Goal: Information Seeking & Learning: Learn about a topic

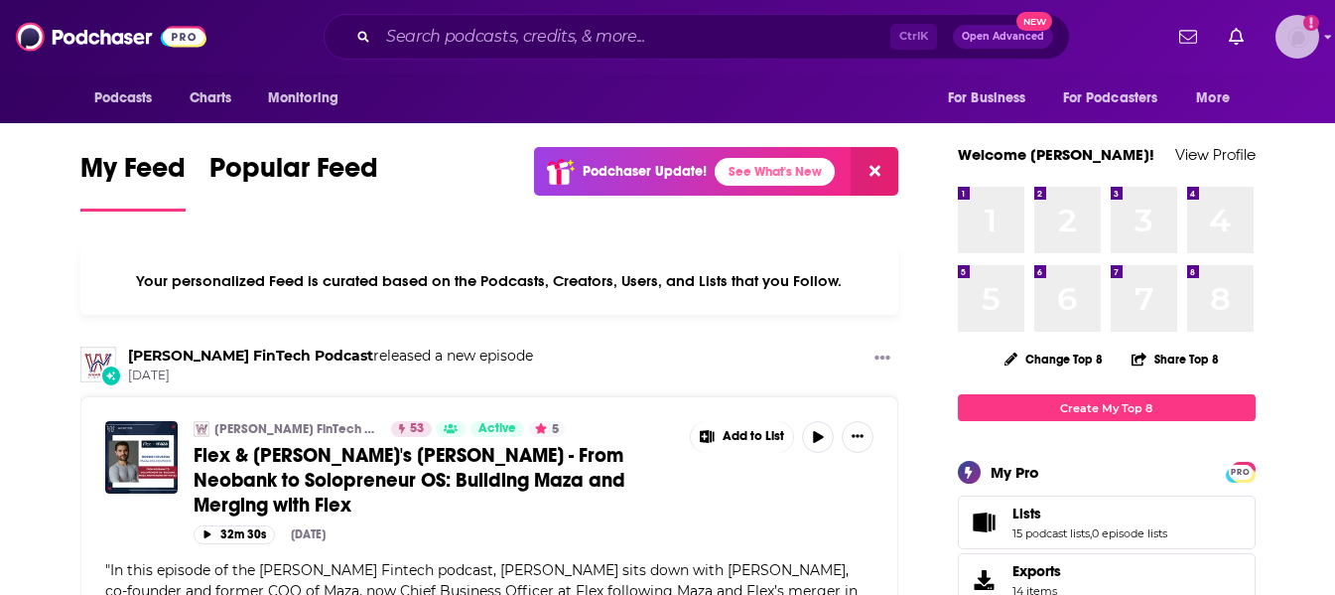
click at [1302, 32] on img "Logged in as saraatspark" at bounding box center [1297, 37] width 44 height 44
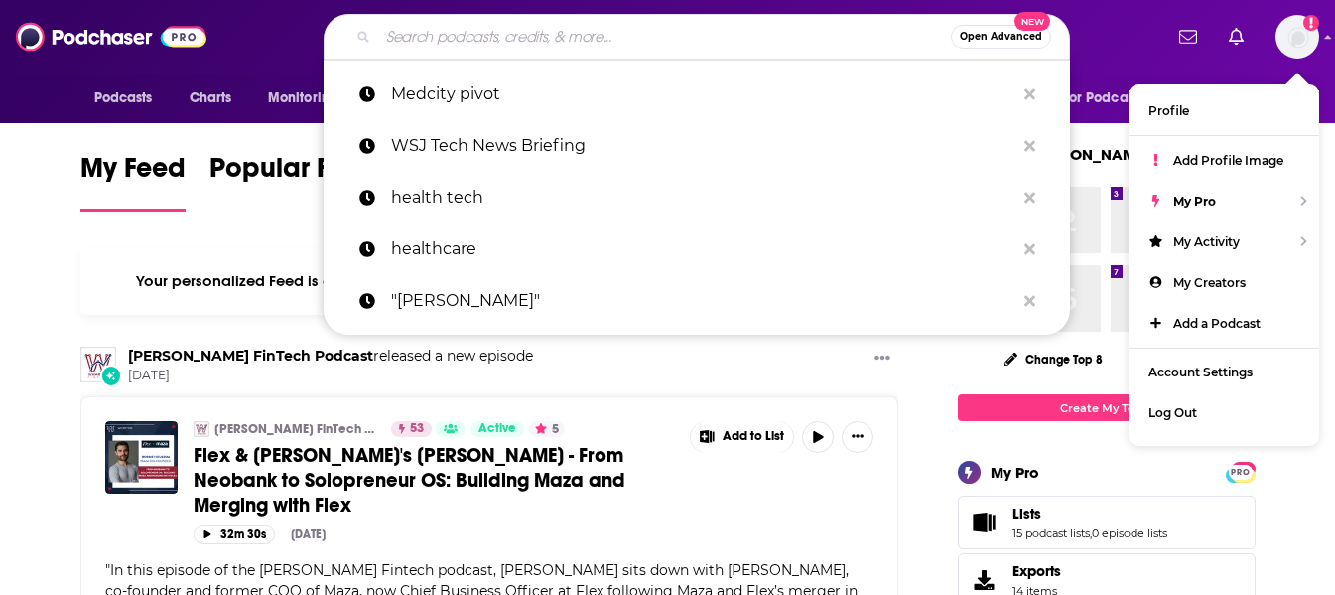
click at [684, 37] on input "Search podcasts, credits, & more..." at bounding box center [664, 37] width 573 height 32
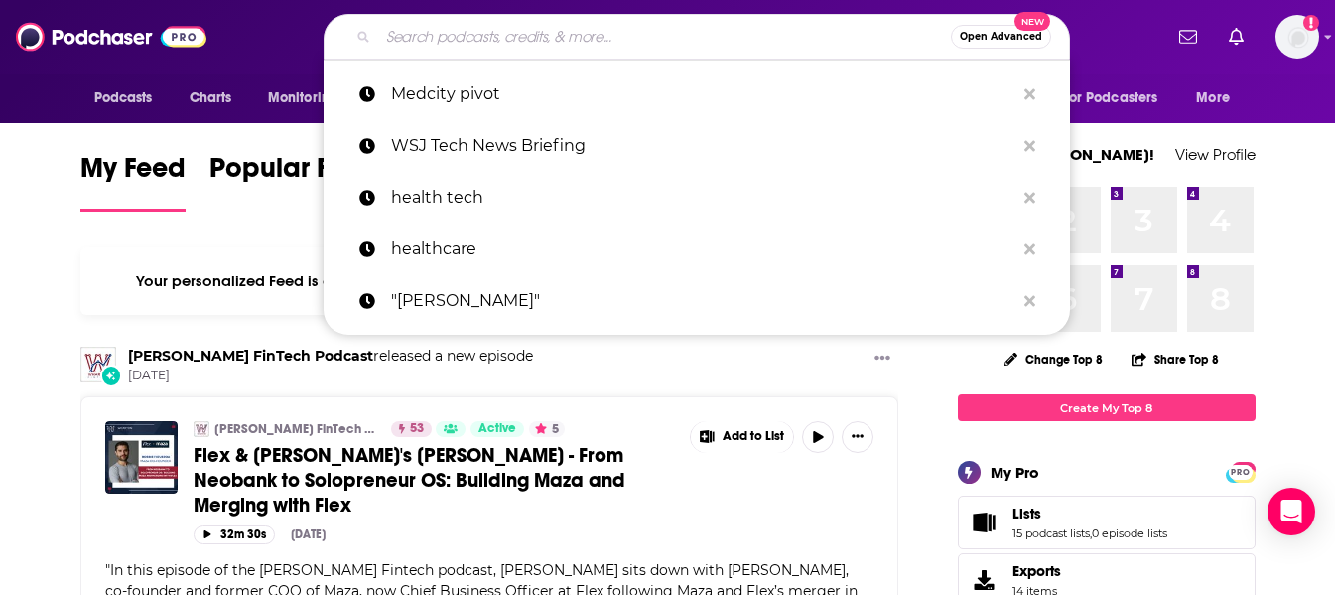
paste input "The Fighter Pilot Podcast"
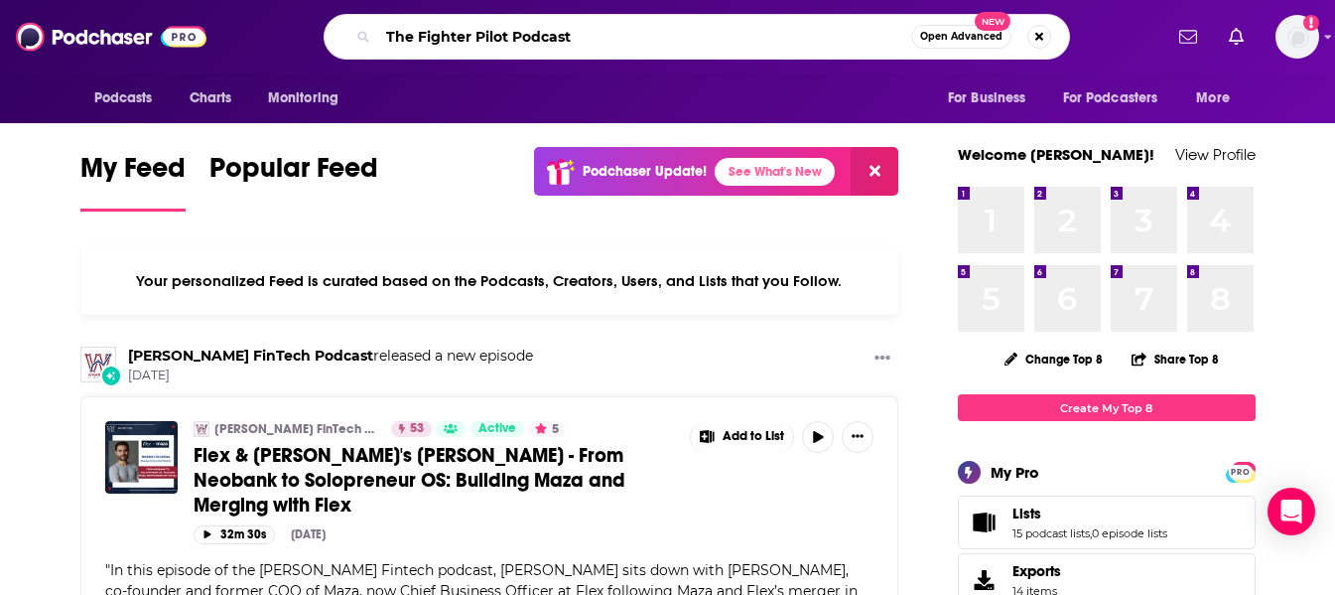
type input "The Fighter Pilot Podcast"
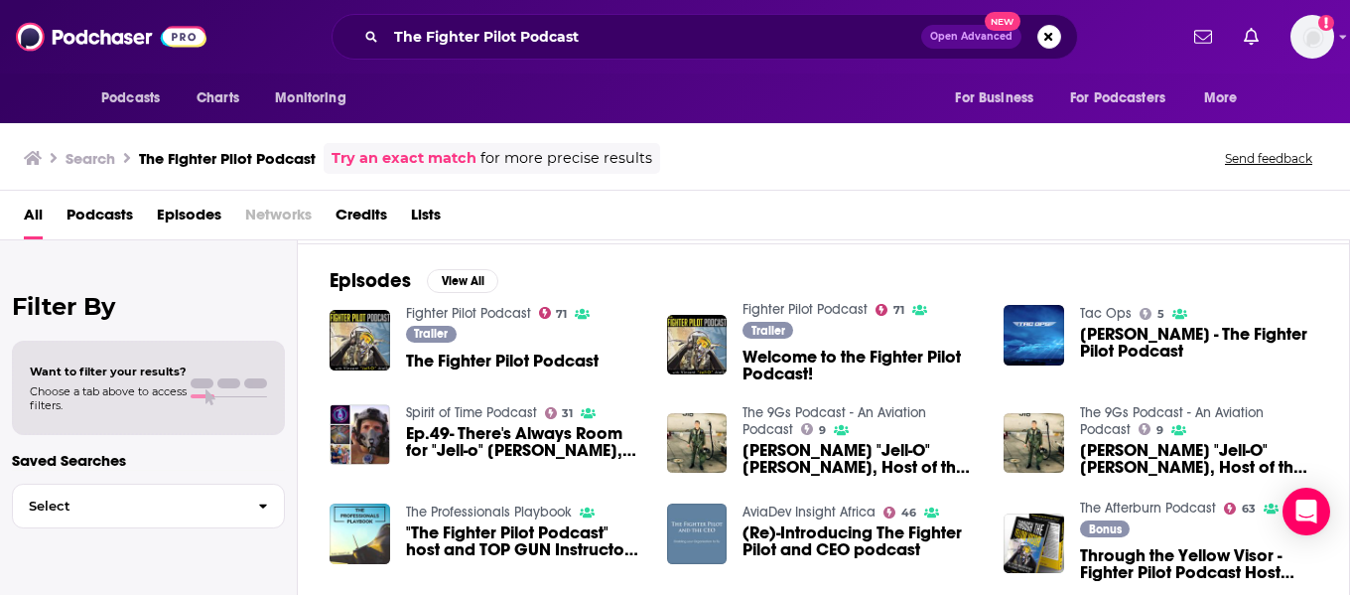
scroll to position [275, 0]
click at [85, 217] on span "Podcasts" at bounding box center [100, 219] width 67 height 41
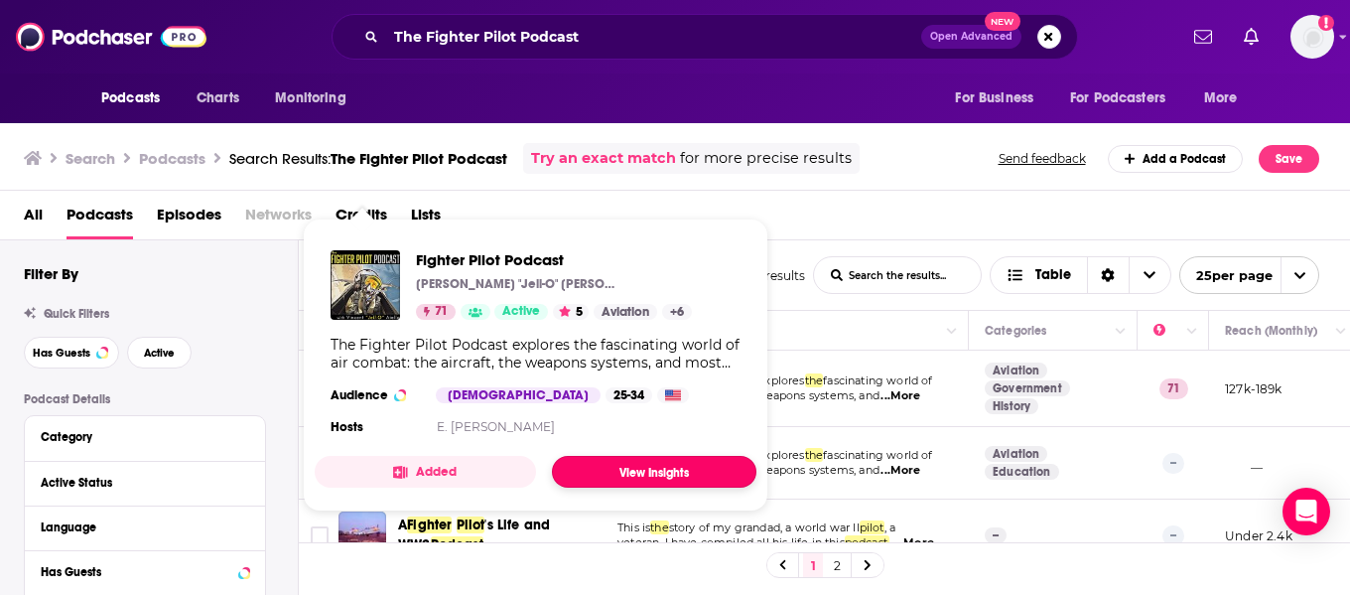
click at [649, 463] on link "View Insights" at bounding box center [654, 472] width 204 height 32
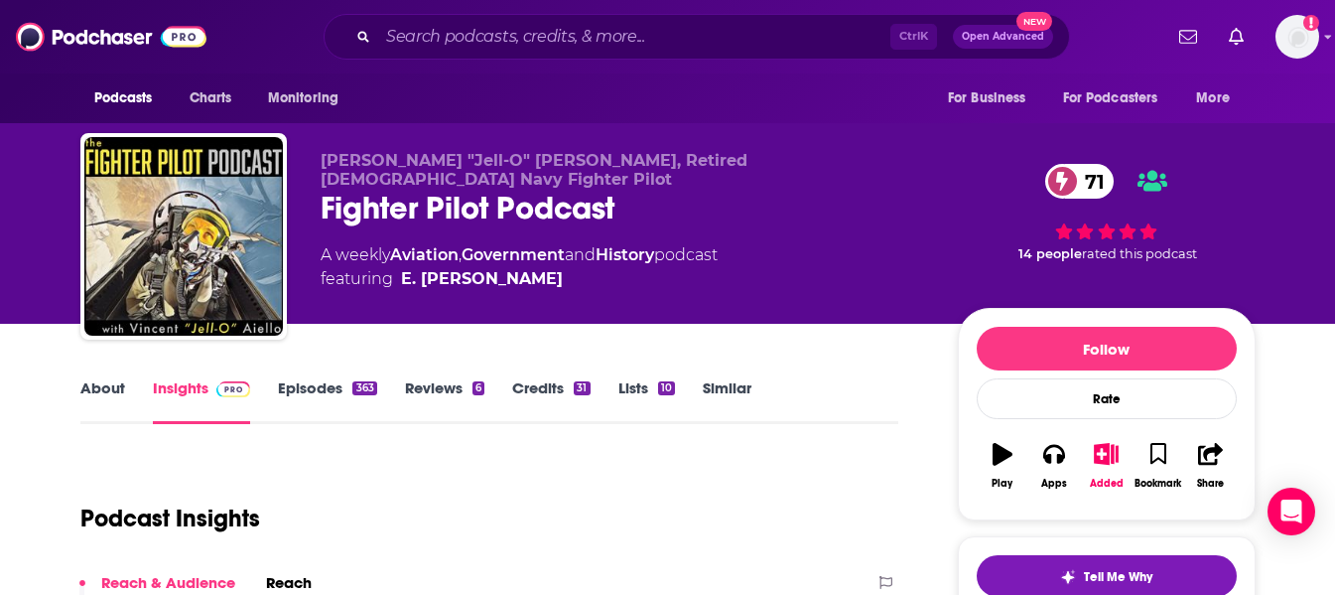
click at [80, 391] on link "About" at bounding box center [102, 401] width 45 height 46
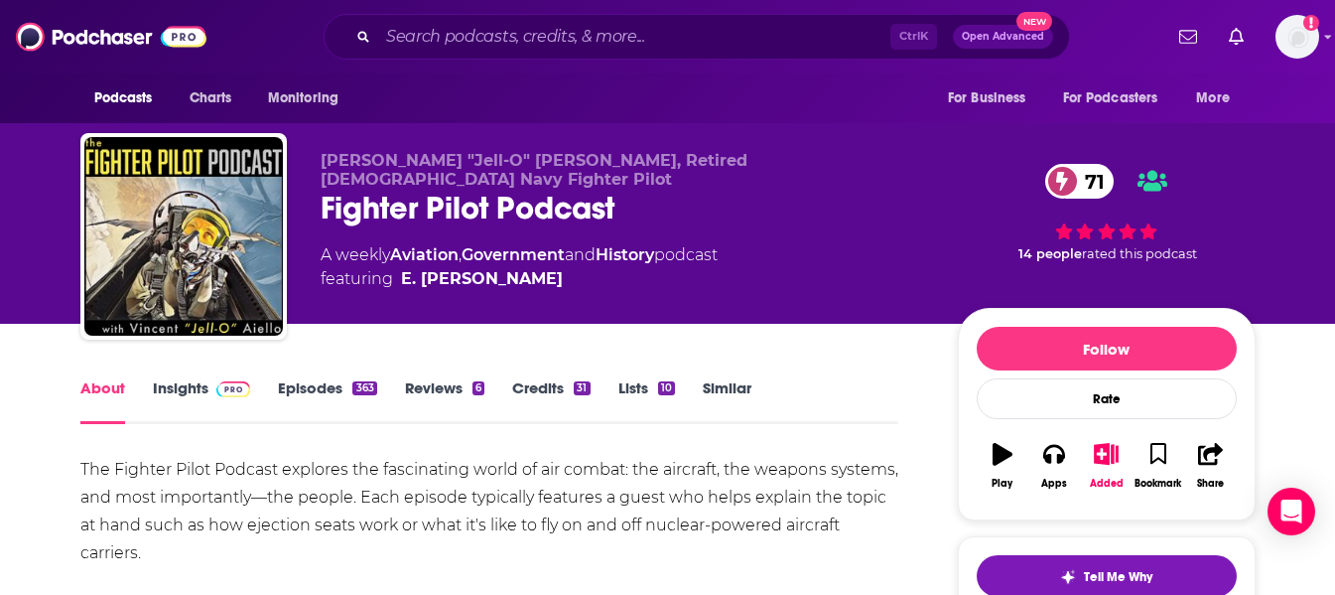
click at [169, 383] on link "Insights" at bounding box center [202, 401] width 98 height 46
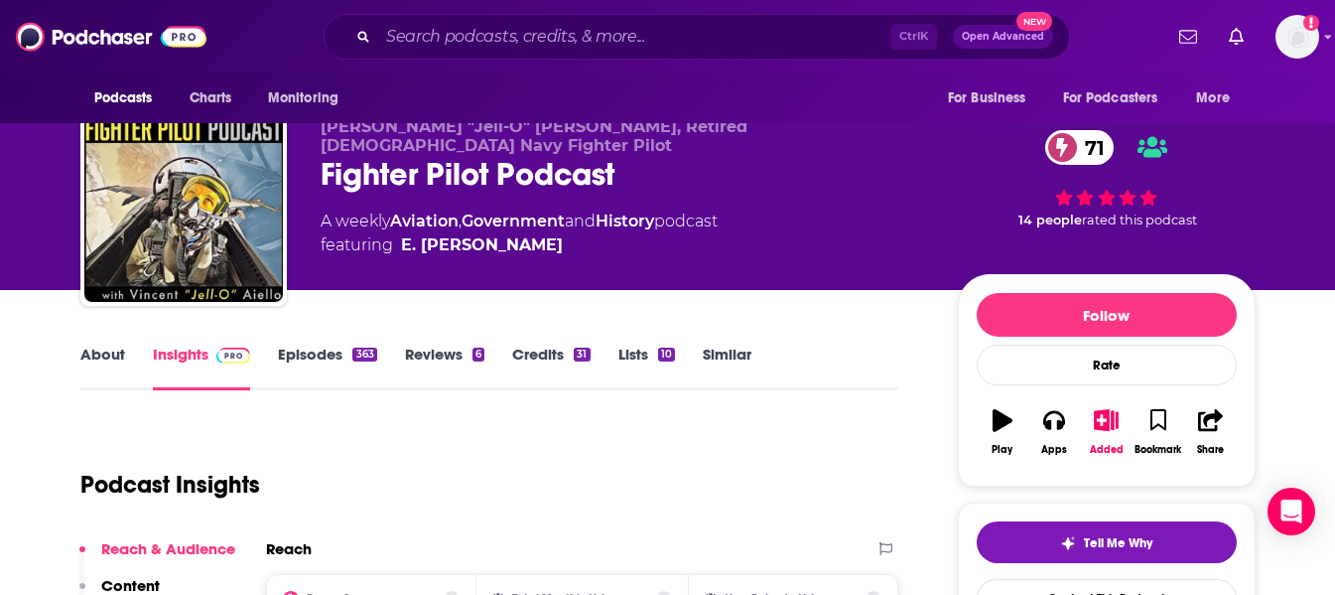
scroll to position [33, 0]
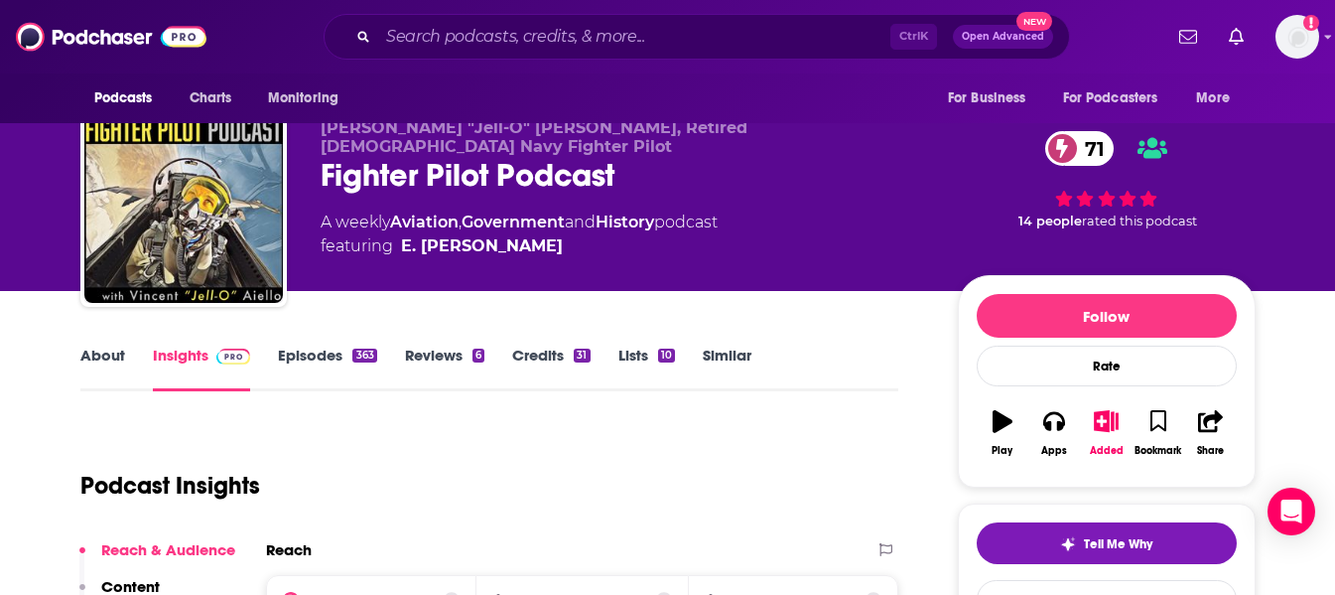
click at [302, 344] on div "About Insights Episodes 363 Reviews 6 Credits 31 Lists 10 Similar" at bounding box center [489, 366] width 819 height 49
click at [311, 355] on link "Episodes 363" at bounding box center [327, 368] width 98 height 46
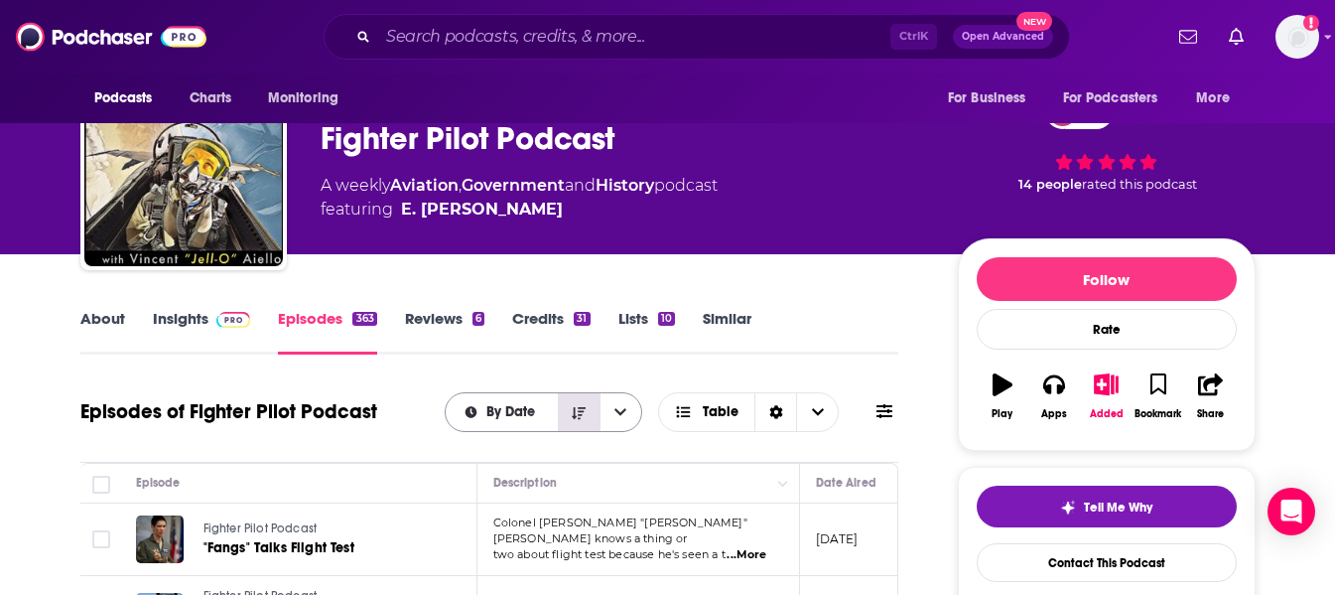
scroll to position [66, 0]
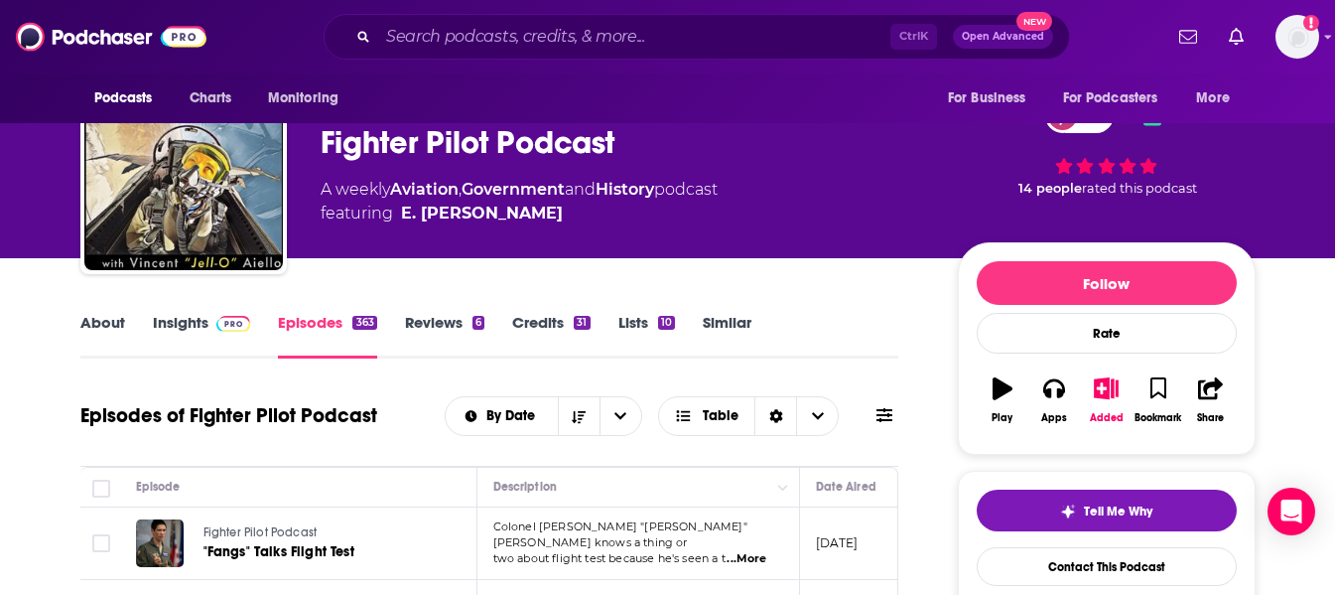
click at [418, 313] on link "Reviews 6" at bounding box center [444, 336] width 79 height 46
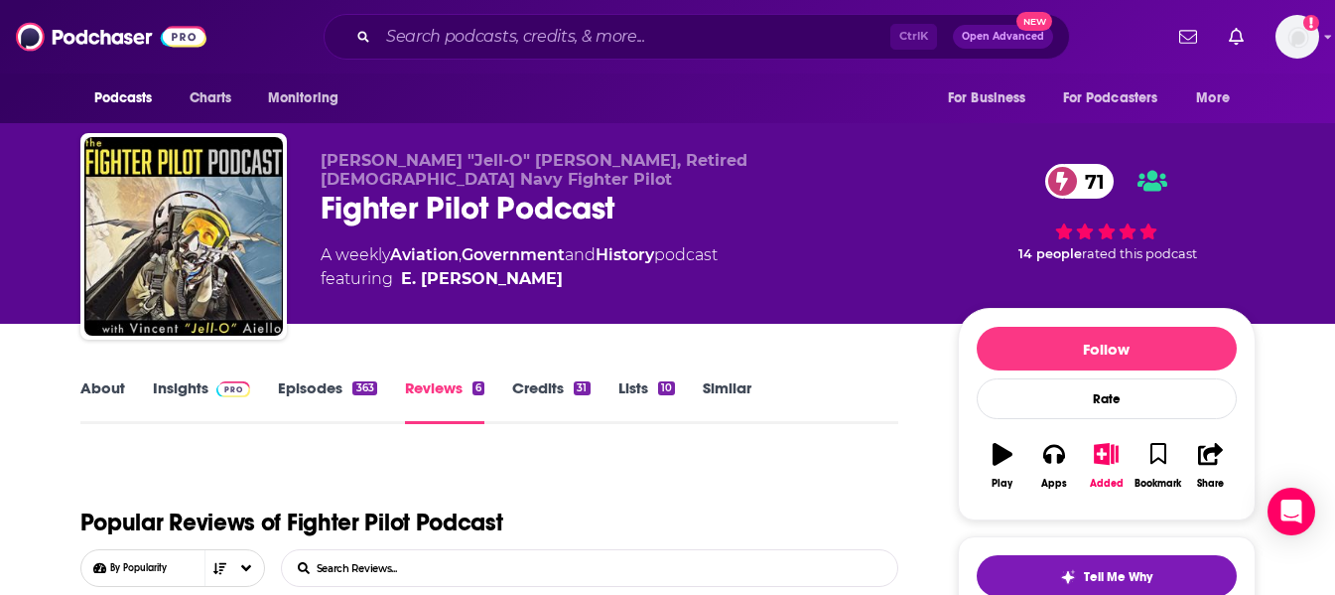
click at [531, 387] on link "Credits 31" at bounding box center [550, 401] width 77 height 46
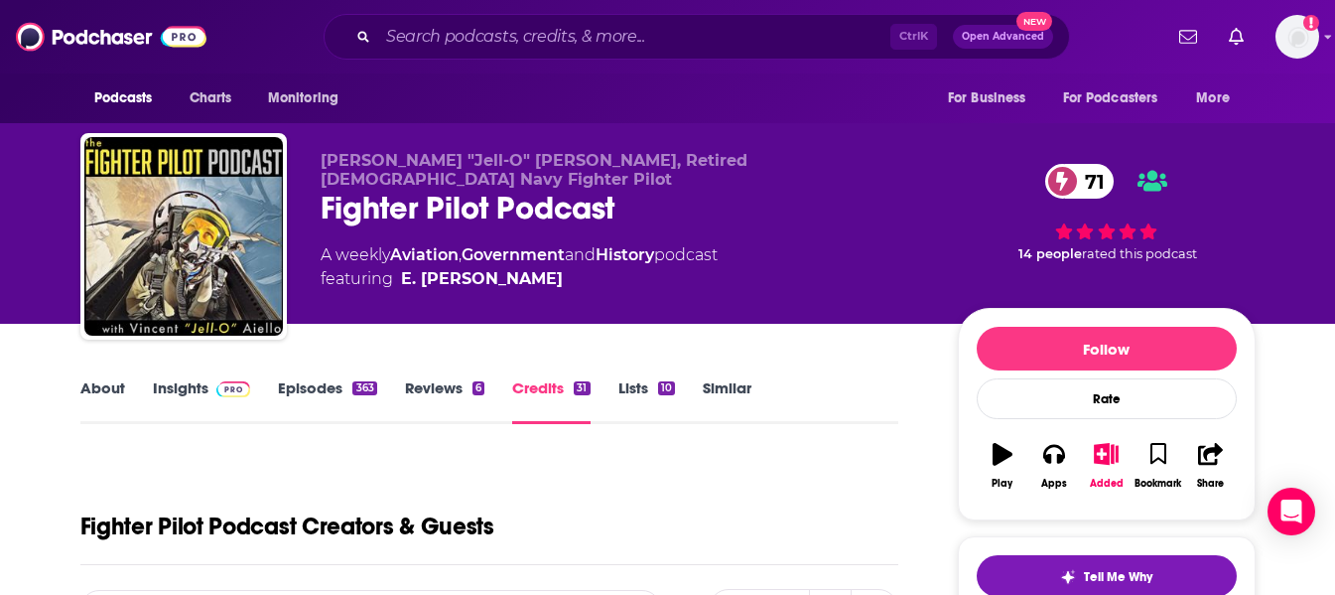
click at [744, 395] on link "Similar" at bounding box center [727, 401] width 49 height 46
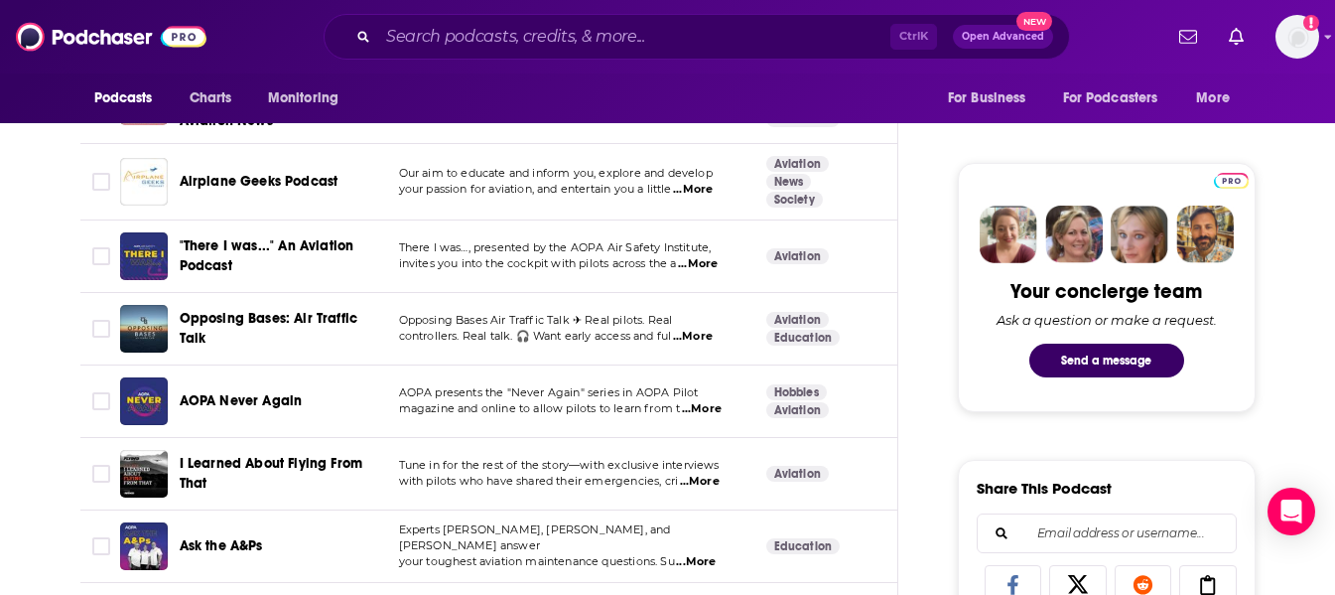
scroll to position [860, 0]
click at [701, 336] on span "...More" at bounding box center [693, 336] width 40 height 16
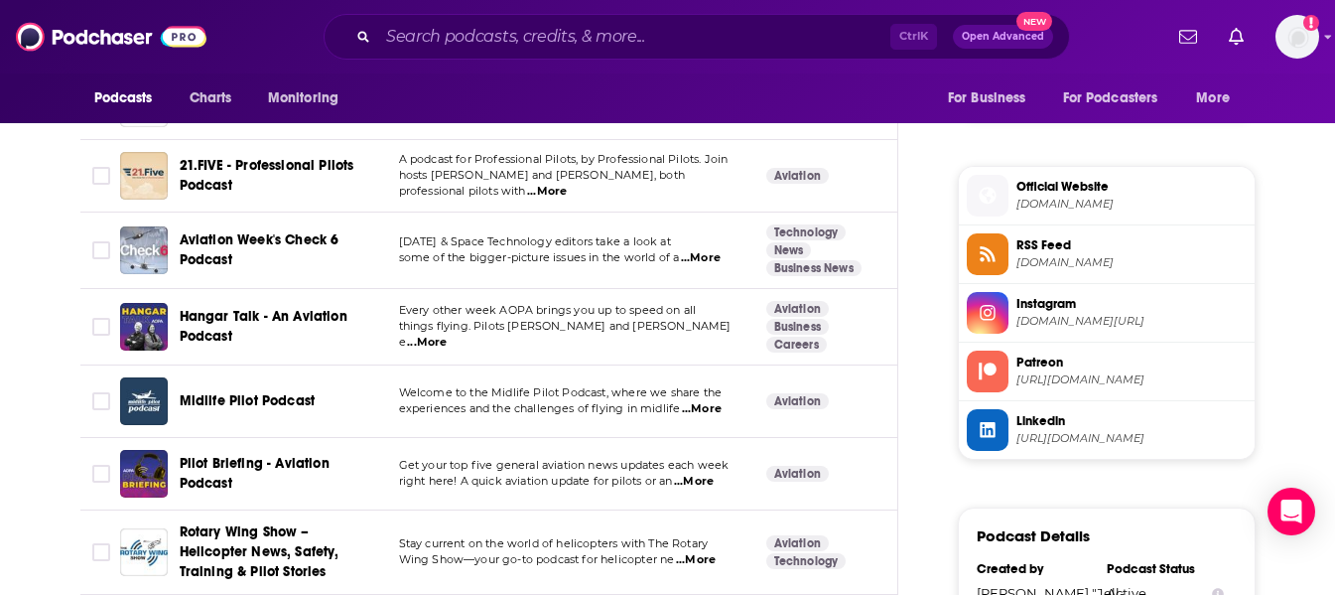
scroll to position [1520, 0]
click at [707, 254] on span "...More" at bounding box center [701, 257] width 40 height 16
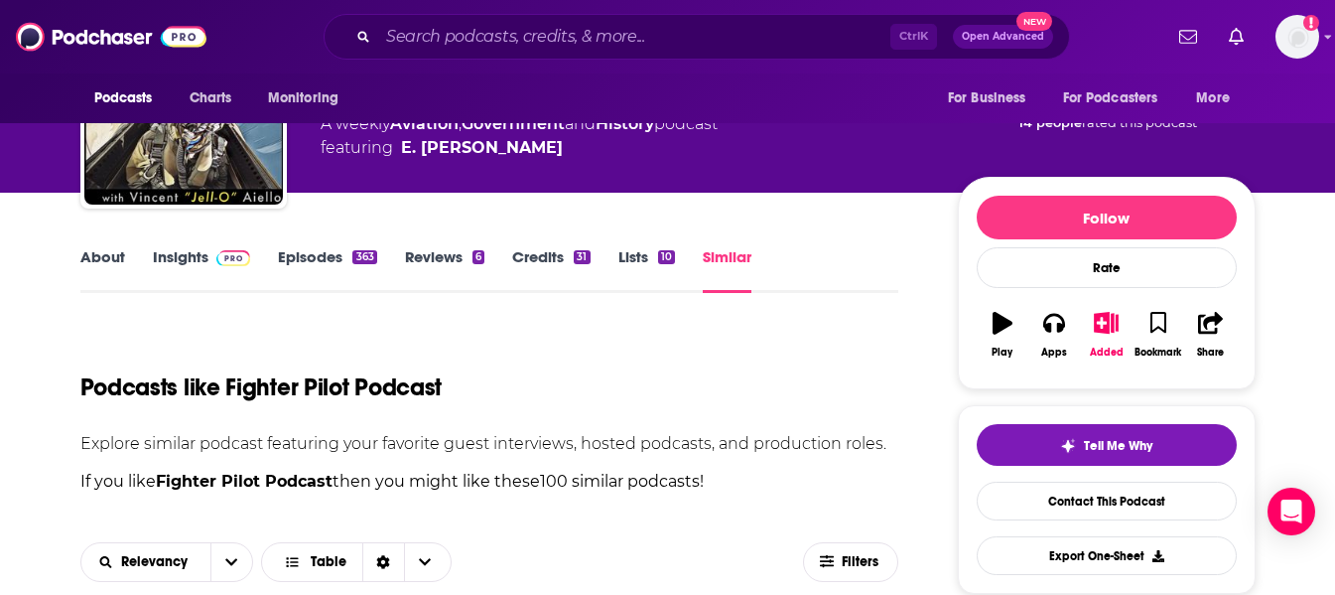
scroll to position [0, 0]
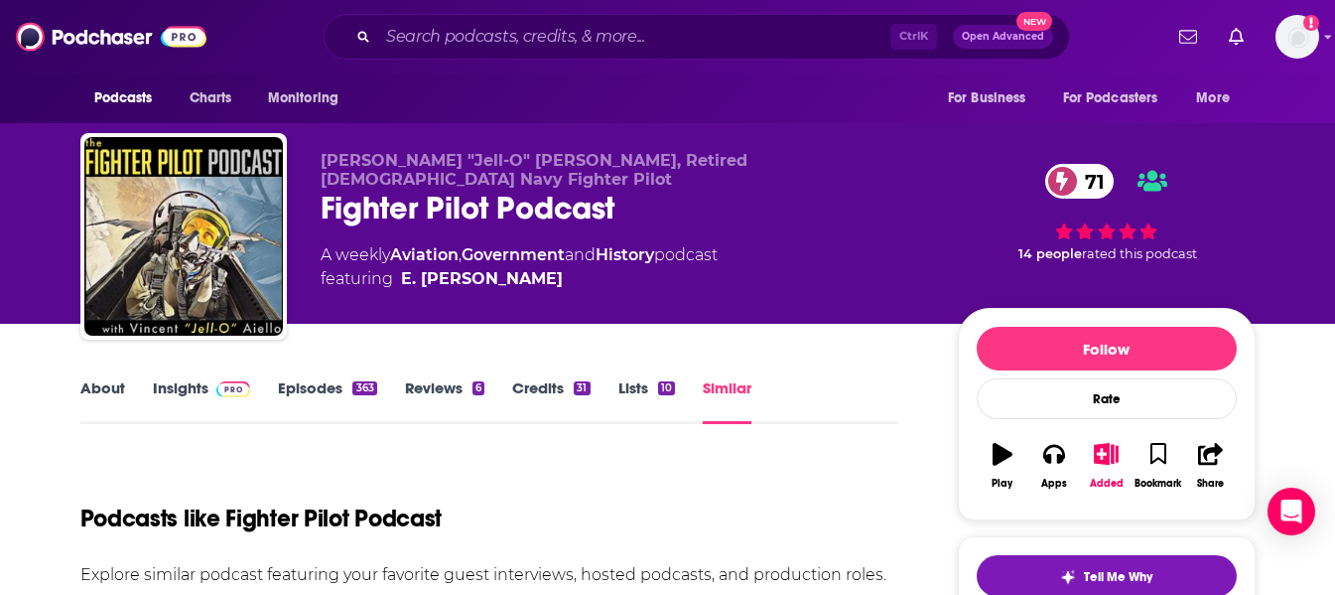
click at [111, 383] on link "About" at bounding box center [102, 401] width 45 height 46
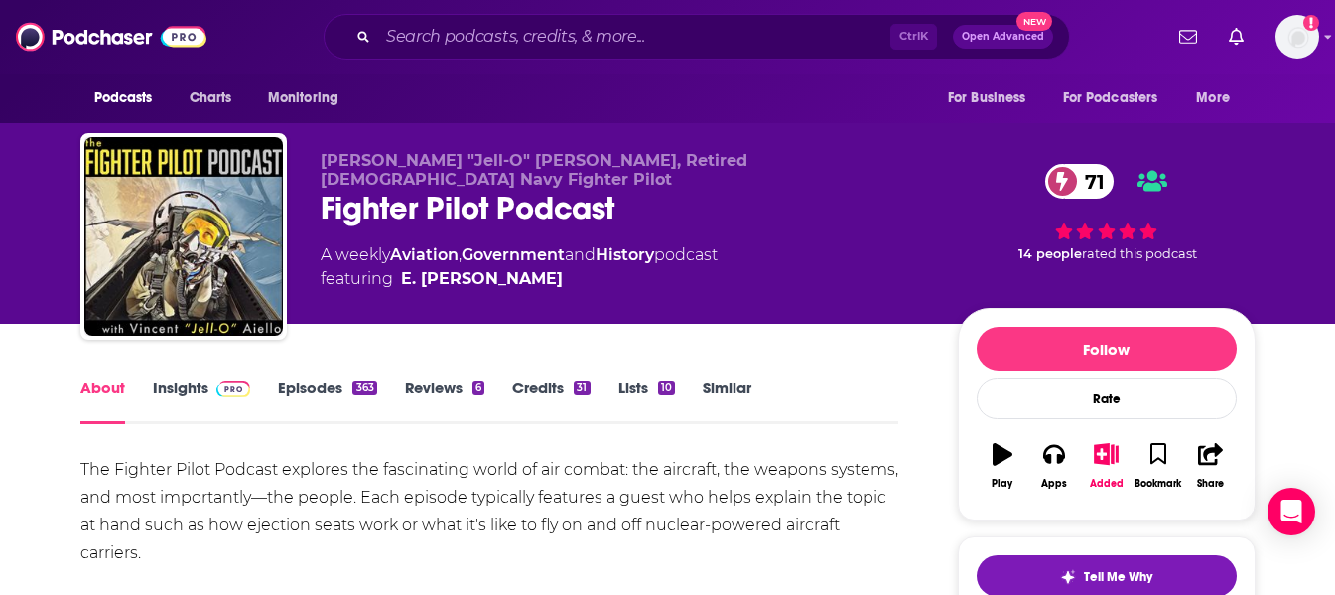
click at [97, 384] on link "About" at bounding box center [102, 401] width 45 height 46
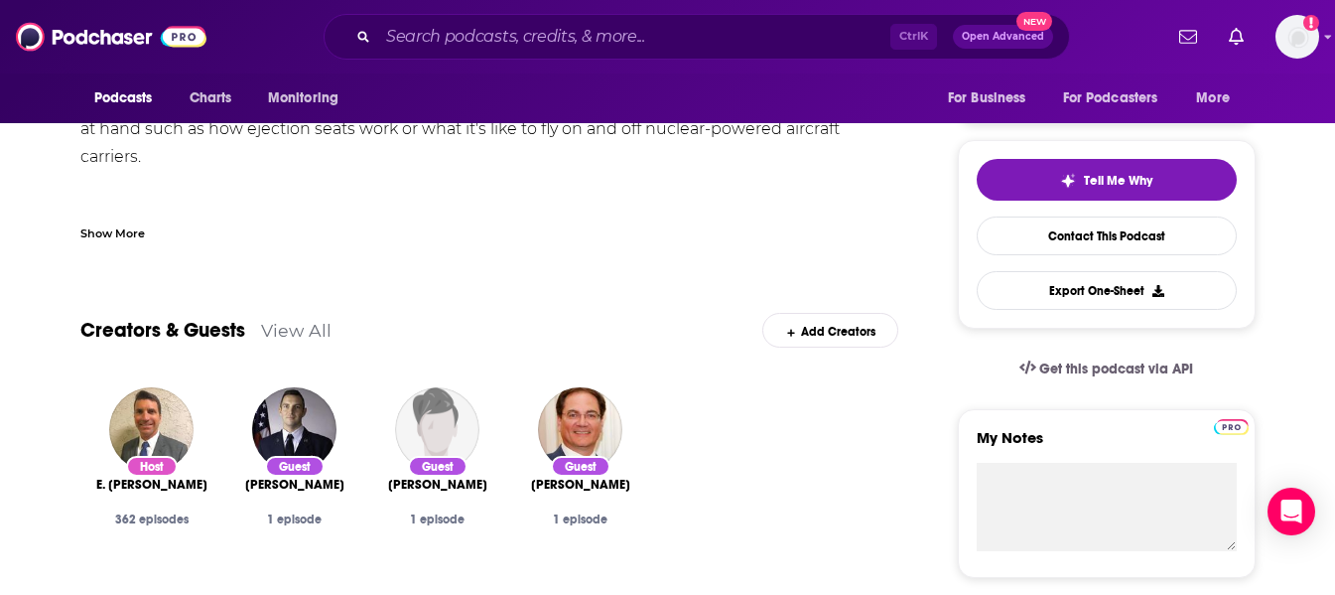
scroll to position [397, 0]
click at [99, 220] on div "Show More" at bounding box center [489, 224] width 819 height 34
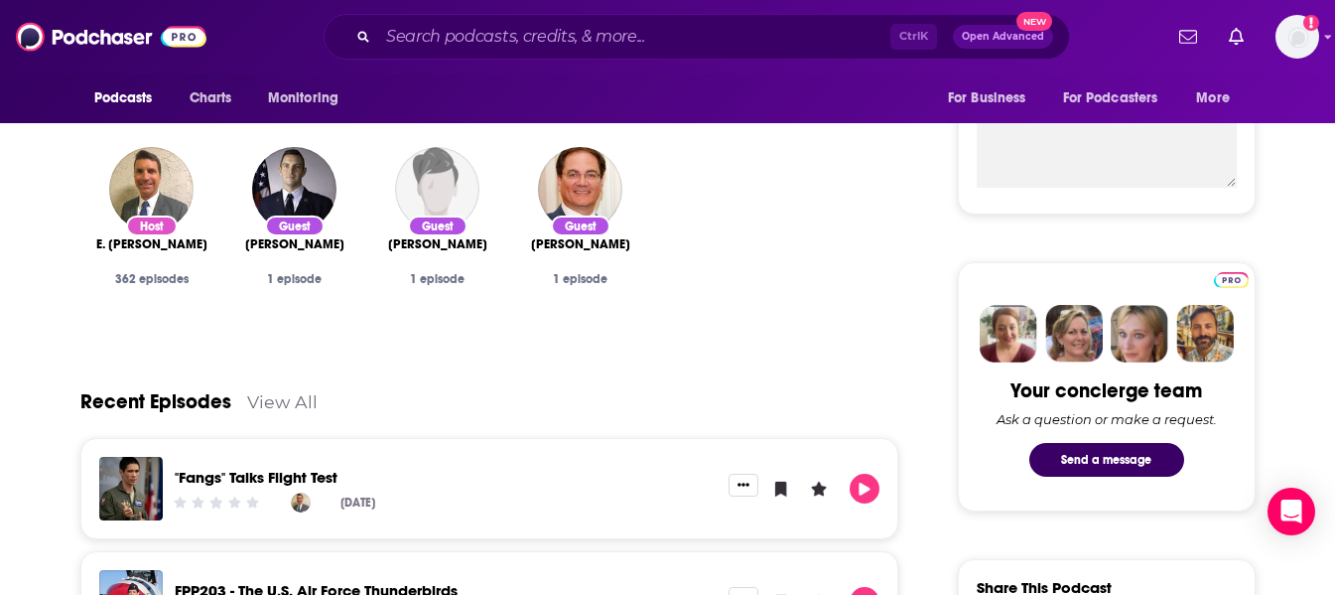
scroll to position [760, 0]
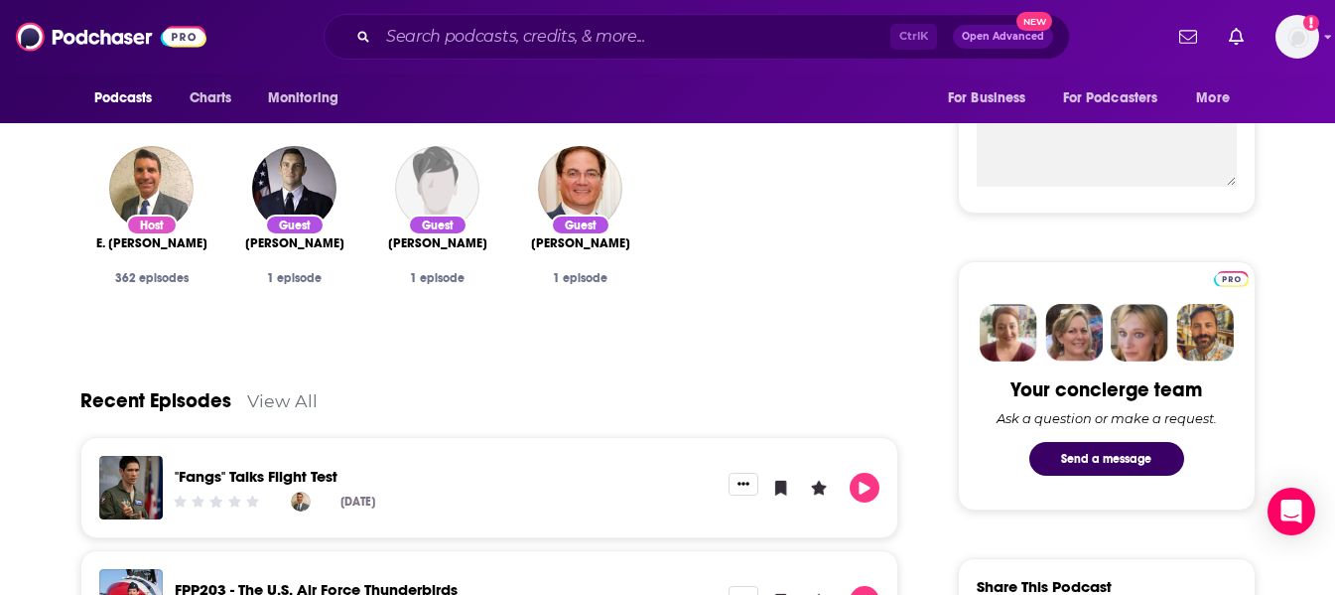
click at [152, 221] on div "Host" at bounding box center [152, 224] width 52 height 21
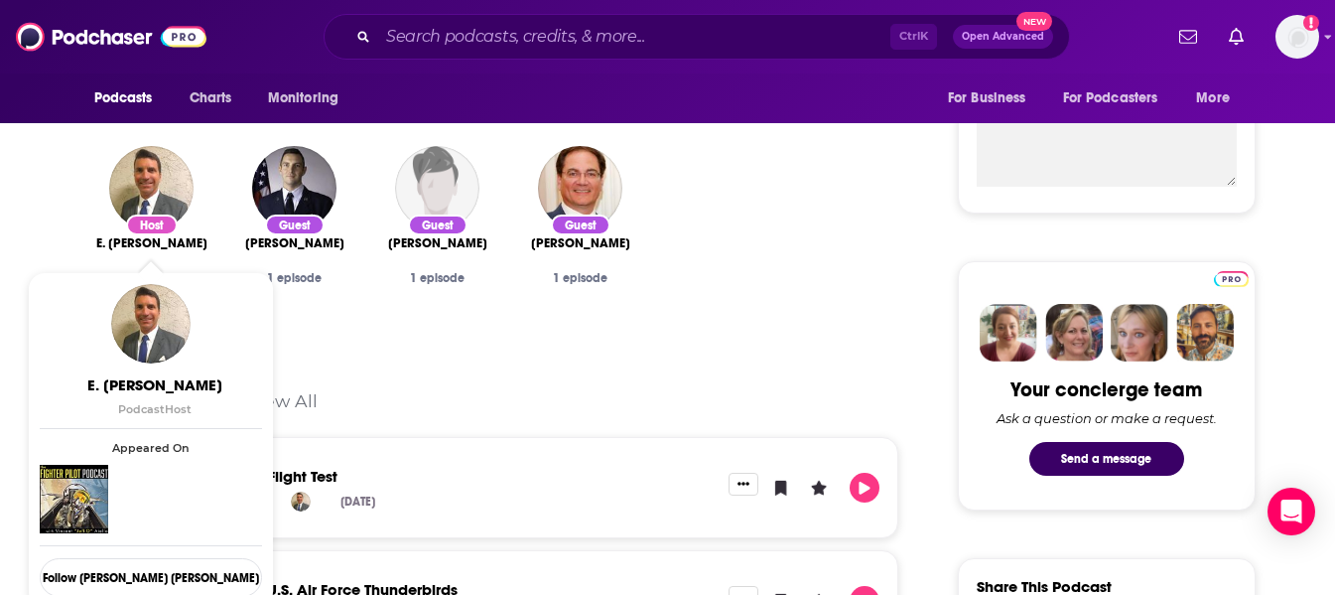
click at [145, 243] on span "E. [PERSON_NAME]" at bounding box center [151, 243] width 111 height 16
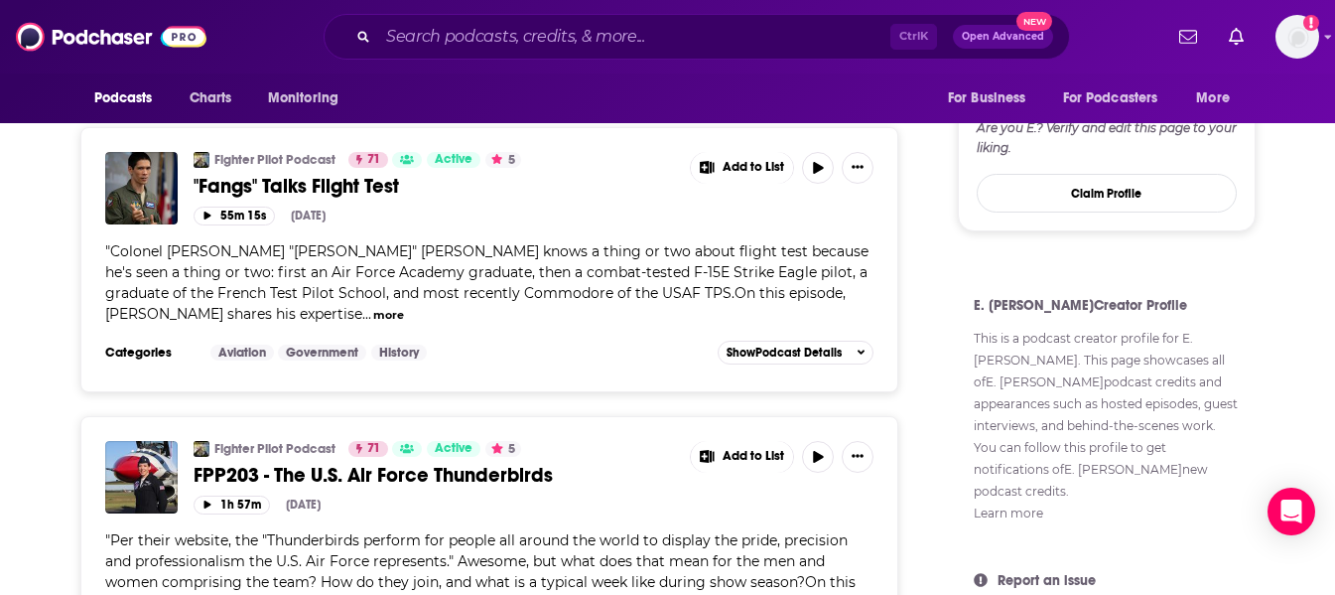
scroll to position [1019, 0]
click at [831, 357] on span "Show Podcast Details" at bounding box center [784, 351] width 115 height 14
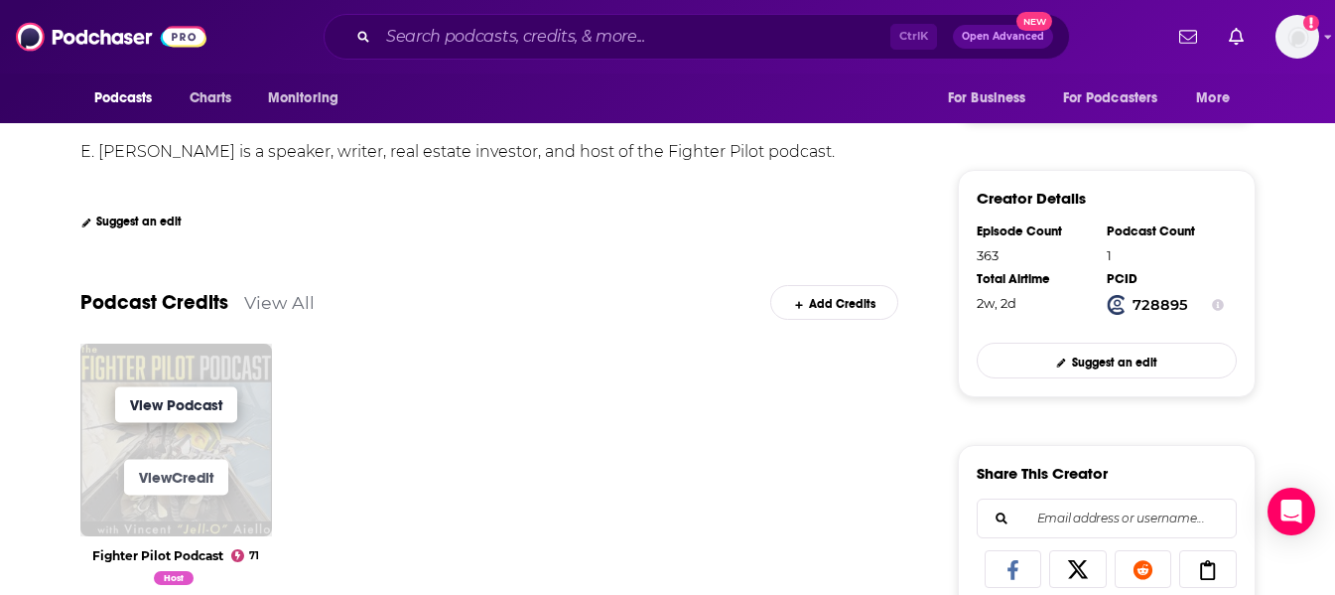
scroll to position [424, 0]
click at [198, 471] on link "View Credit" at bounding box center [176, 478] width 104 height 36
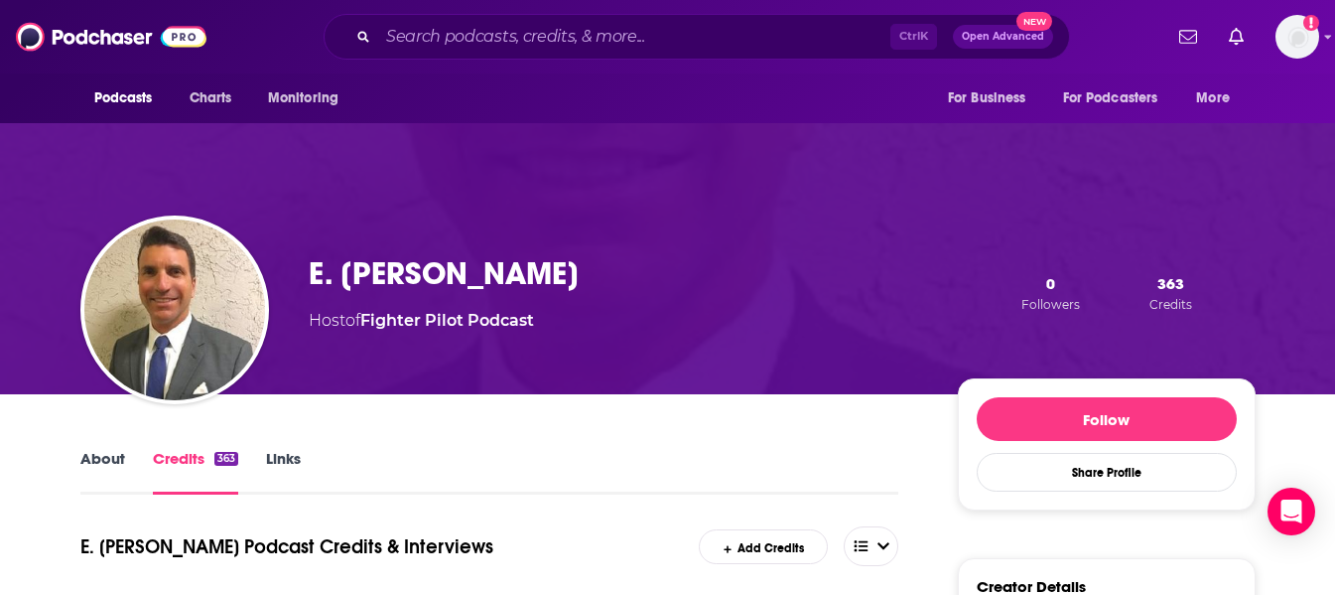
scroll to position [36, 0]
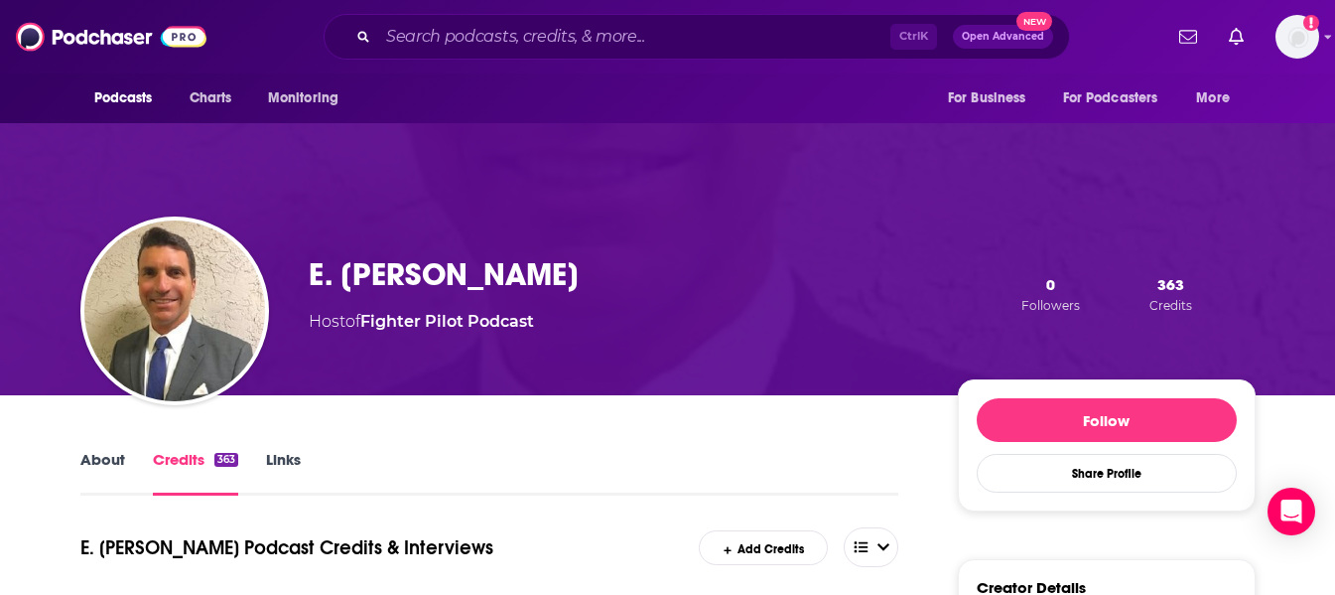
click at [111, 456] on link "About" at bounding box center [102, 473] width 45 height 46
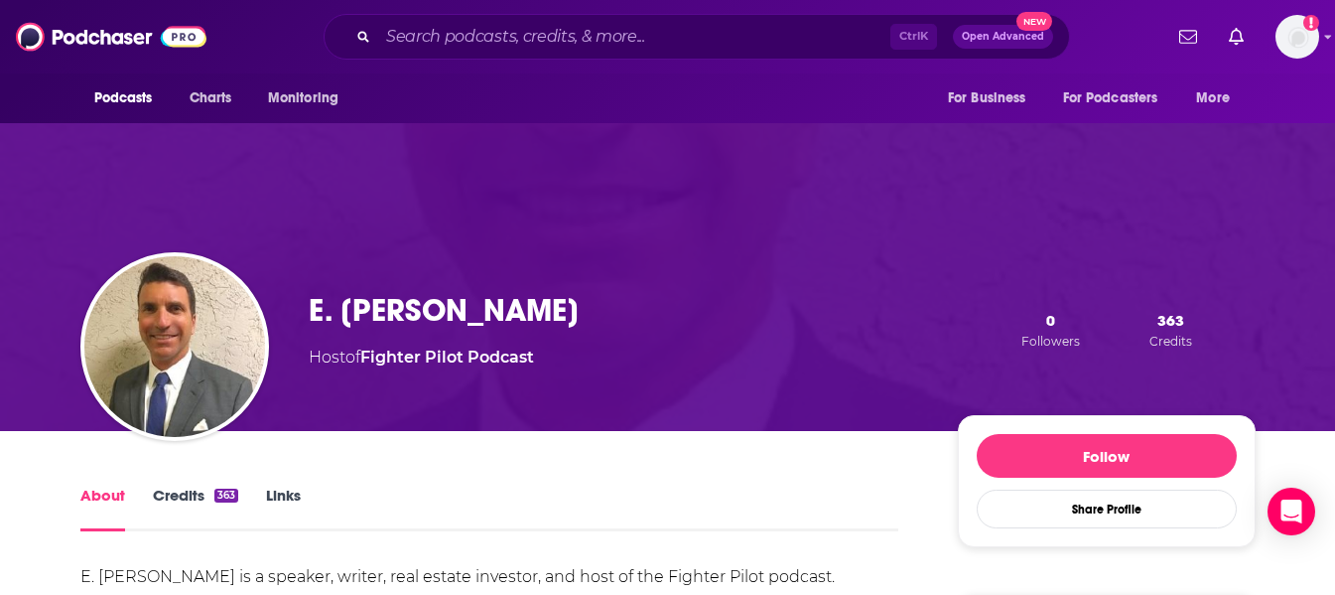
drag, startPoint x: 560, startPoint y: 321, endPoint x: 309, endPoint y: 318, distance: 251.1
click at [309, 318] on div "E. [PERSON_NAME] Host of Fighter Pilot Podcast 0 Followers 363 Credits" at bounding box center [782, 330] width 947 height 78
copy h1 "E. [PERSON_NAME]"
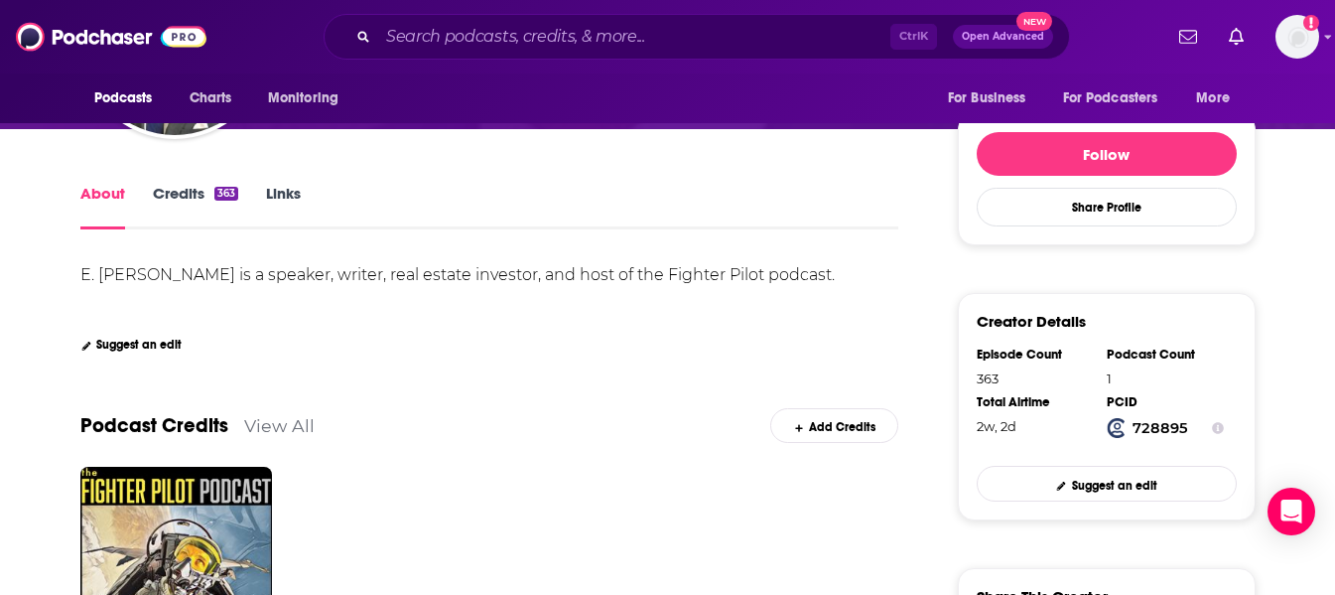
scroll to position [299, 0]
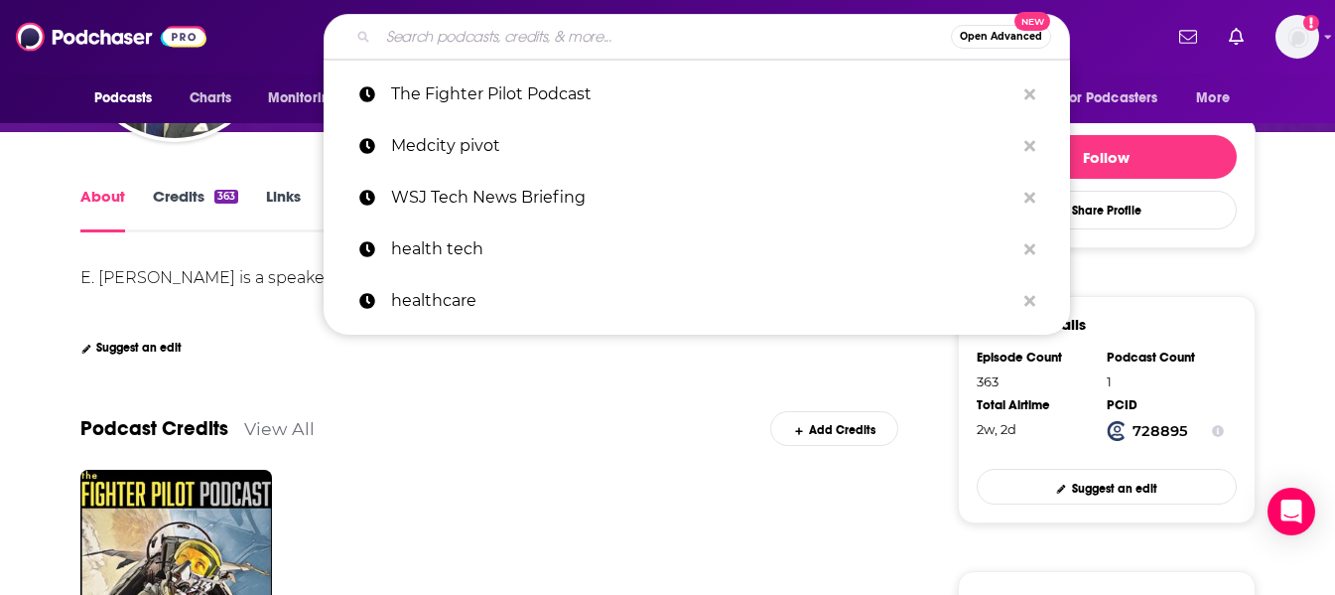
click at [511, 36] on input "Search podcasts, credits, & more..." at bounding box center [664, 37] width 573 height 32
drag, startPoint x: 512, startPoint y: 37, endPoint x: 521, endPoint y: 42, distance: 10.2
paste input ""The AvTalk Podcast""
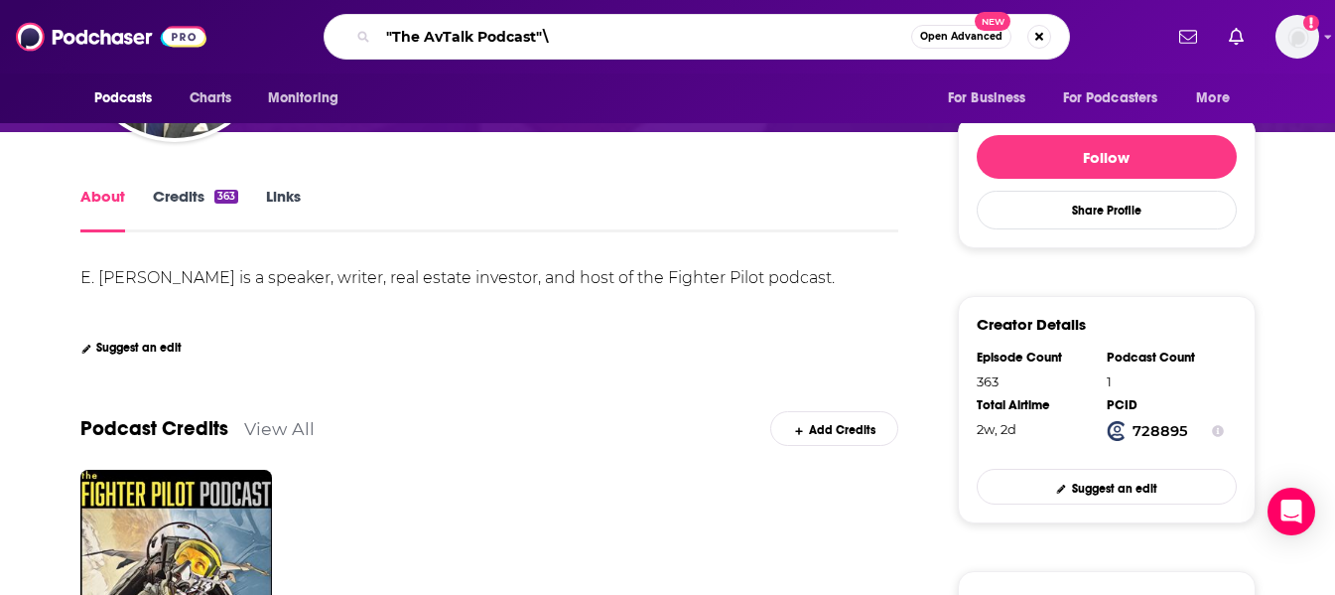
type input ""The AvTalk Podcast""
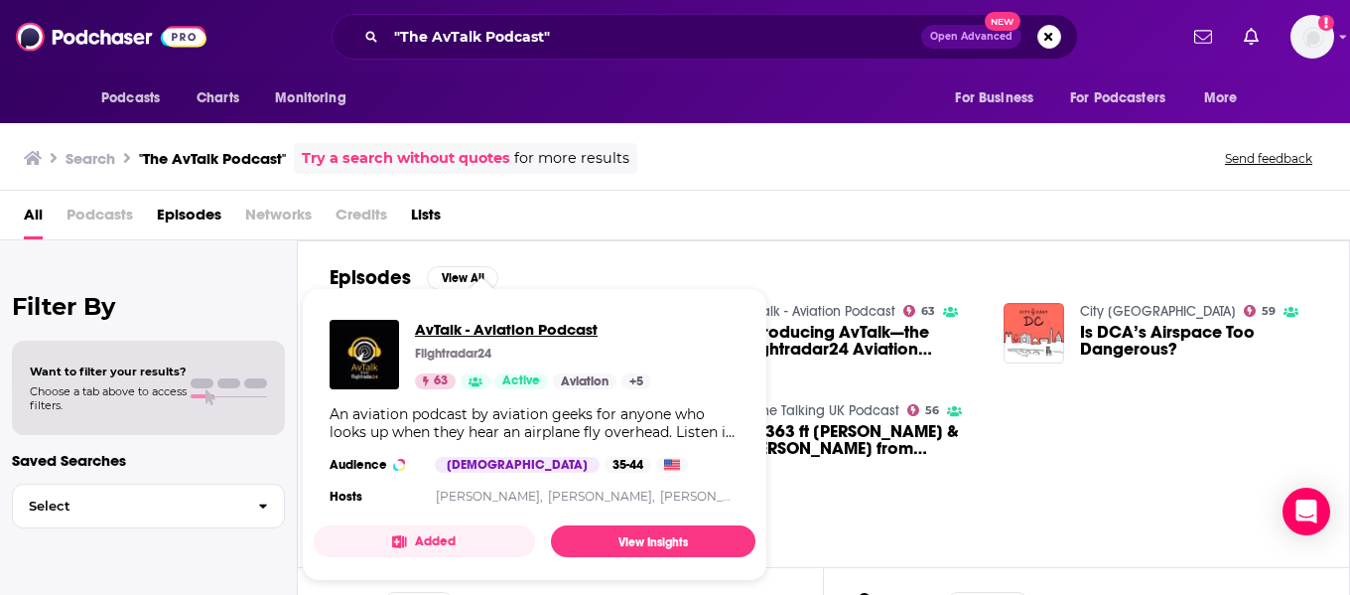
click at [524, 328] on span "AvTalk - Aviation Podcast" at bounding box center [533, 329] width 236 height 19
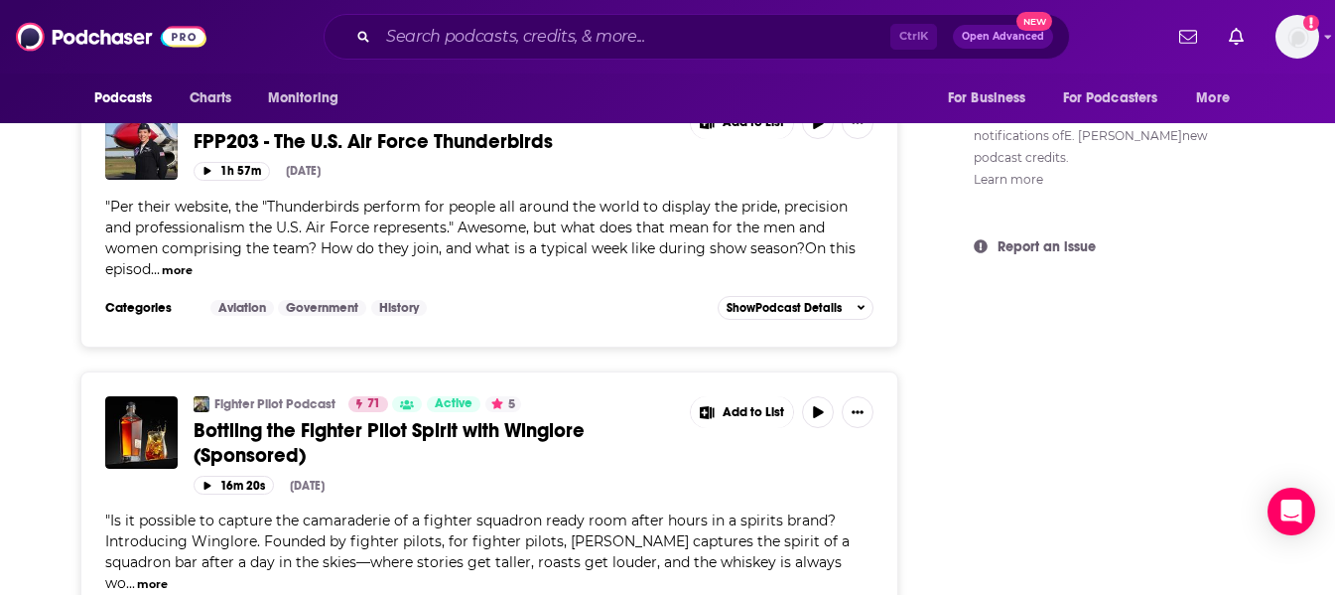
scroll to position [1353, 0]
drag, startPoint x: 1334, startPoint y: 363, endPoint x: 1349, endPoint y: 496, distance: 133.8
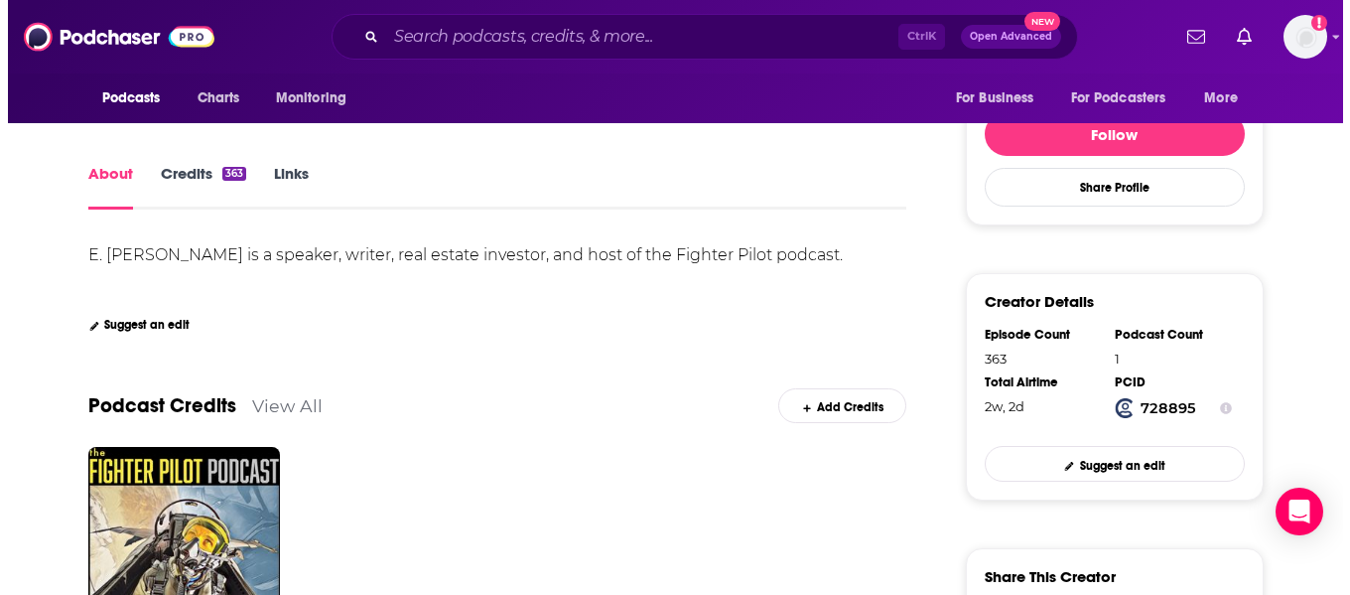
scroll to position [0, 0]
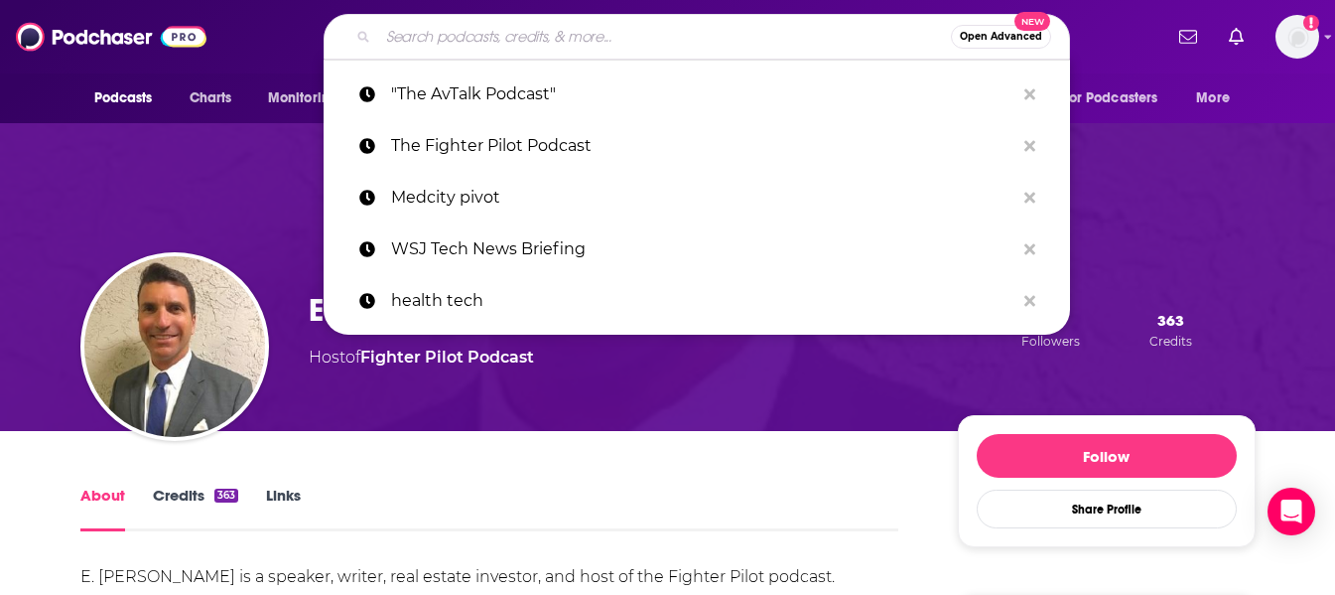
drag, startPoint x: 722, startPoint y: 32, endPoint x: 218, endPoint y: -40, distance: 508.3
click at [218, 0] on html "Podcasts Charts Monitoring Open Advanced New "The AvTalk Podcast" The Fighter P…" at bounding box center [667, 297] width 1335 height 595
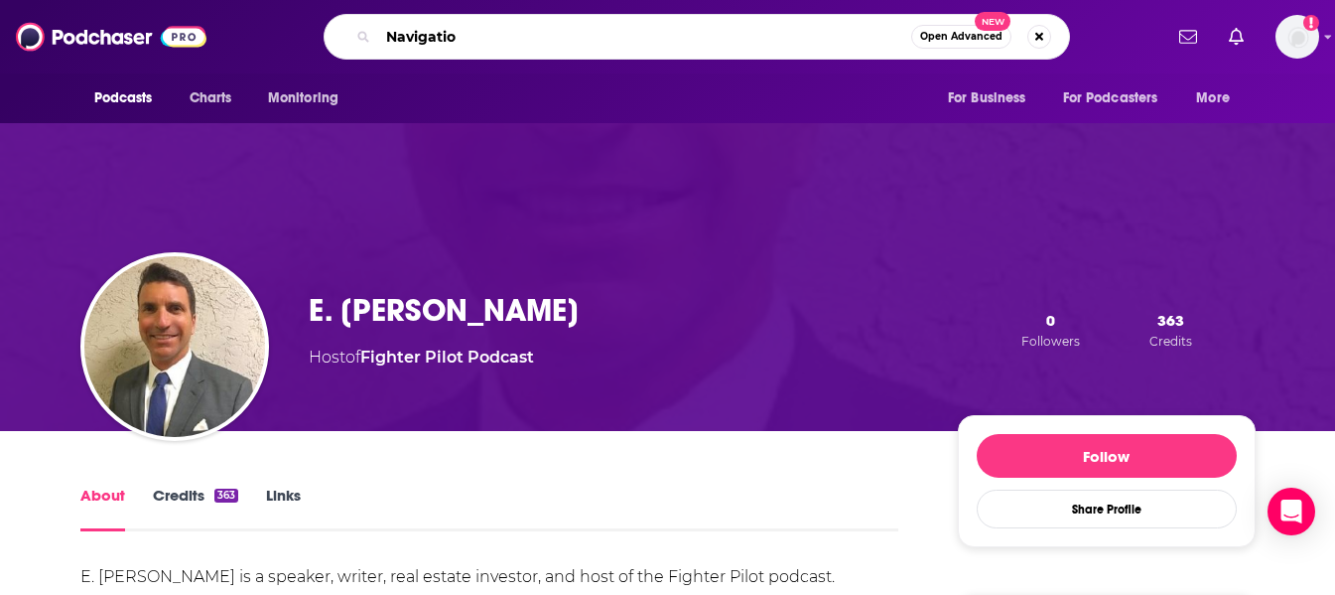
type input "Navigation"
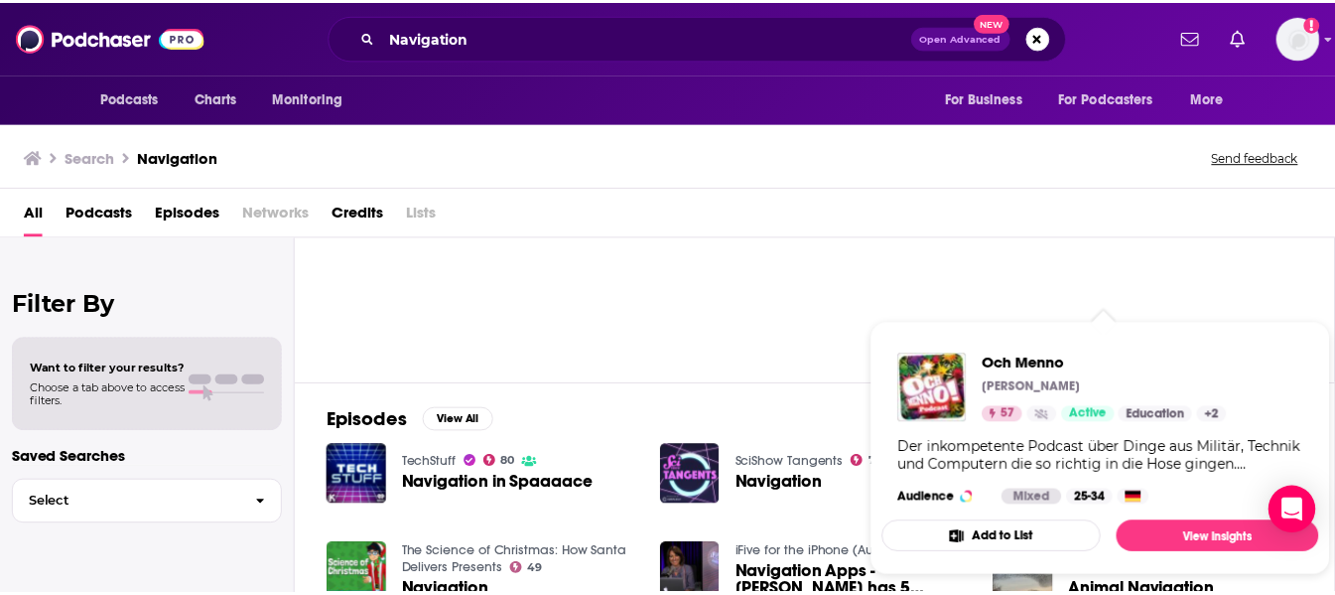
scroll to position [132, 0]
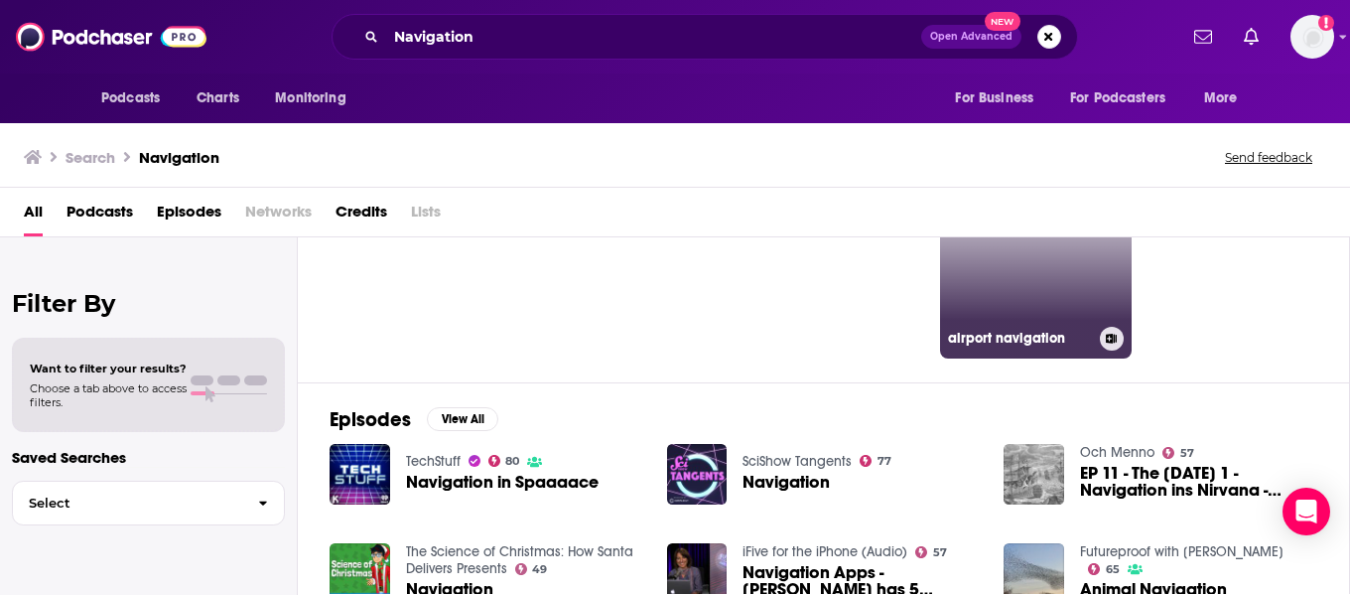
click at [1068, 278] on link "7 airport navigation" at bounding box center [1036, 262] width 193 height 193
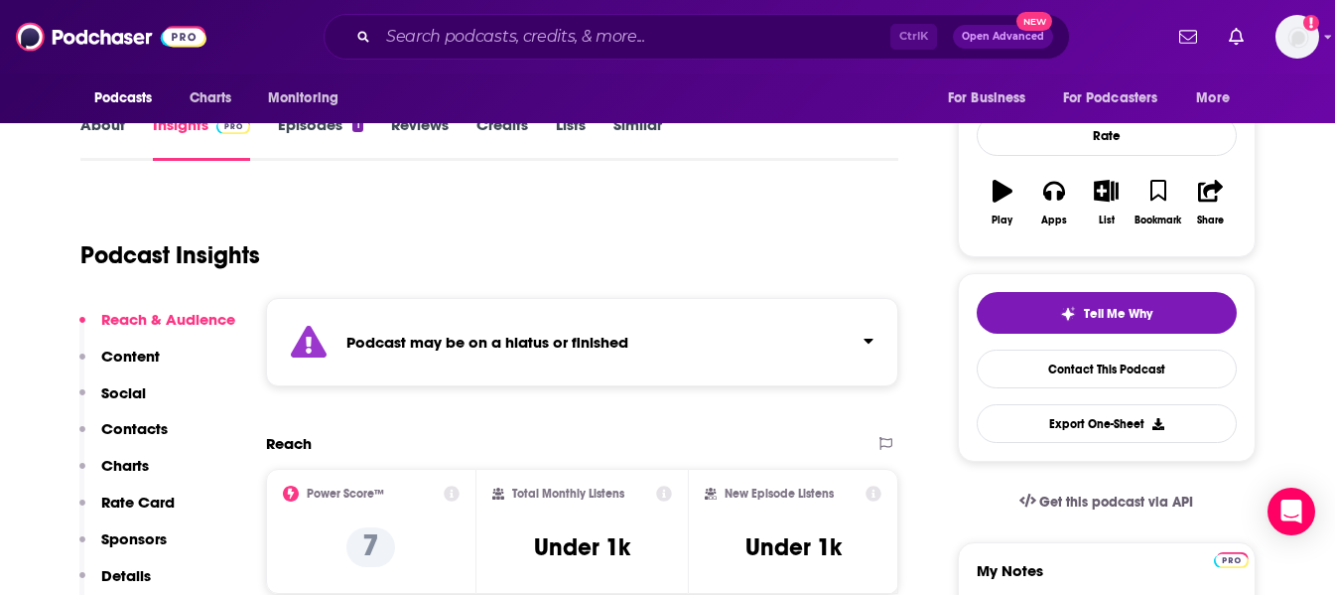
scroll to position [264, 0]
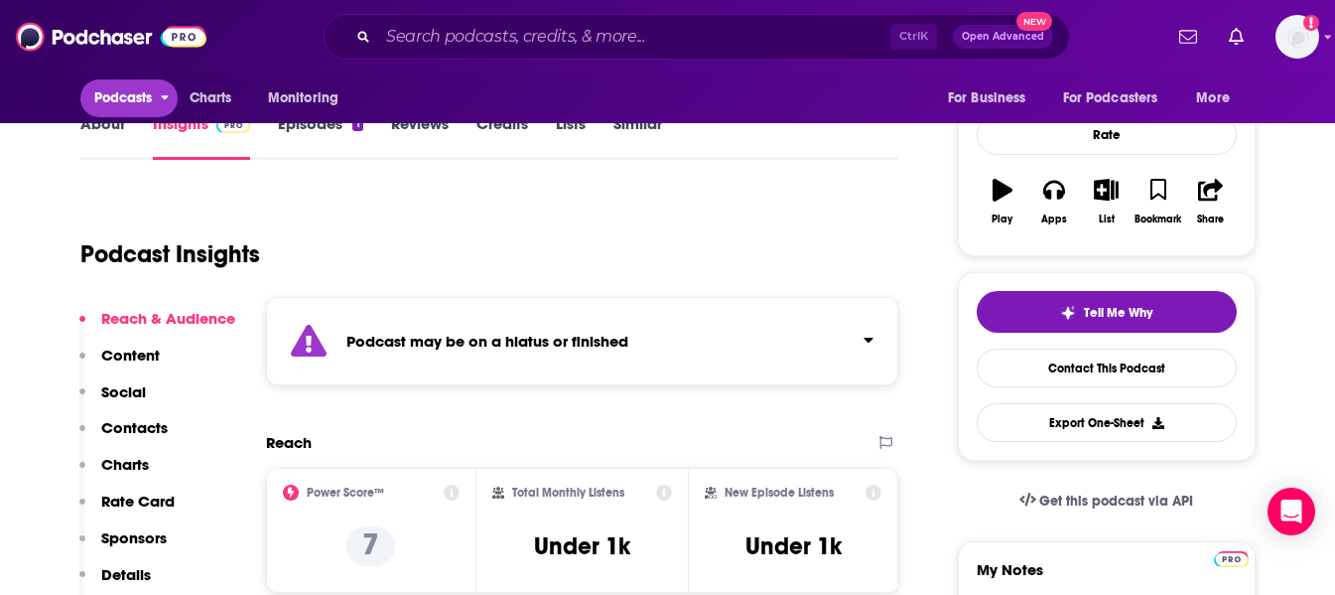
click at [92, 106] on button "Podcasts" at bounding box center [129, 98] width 98 height 38
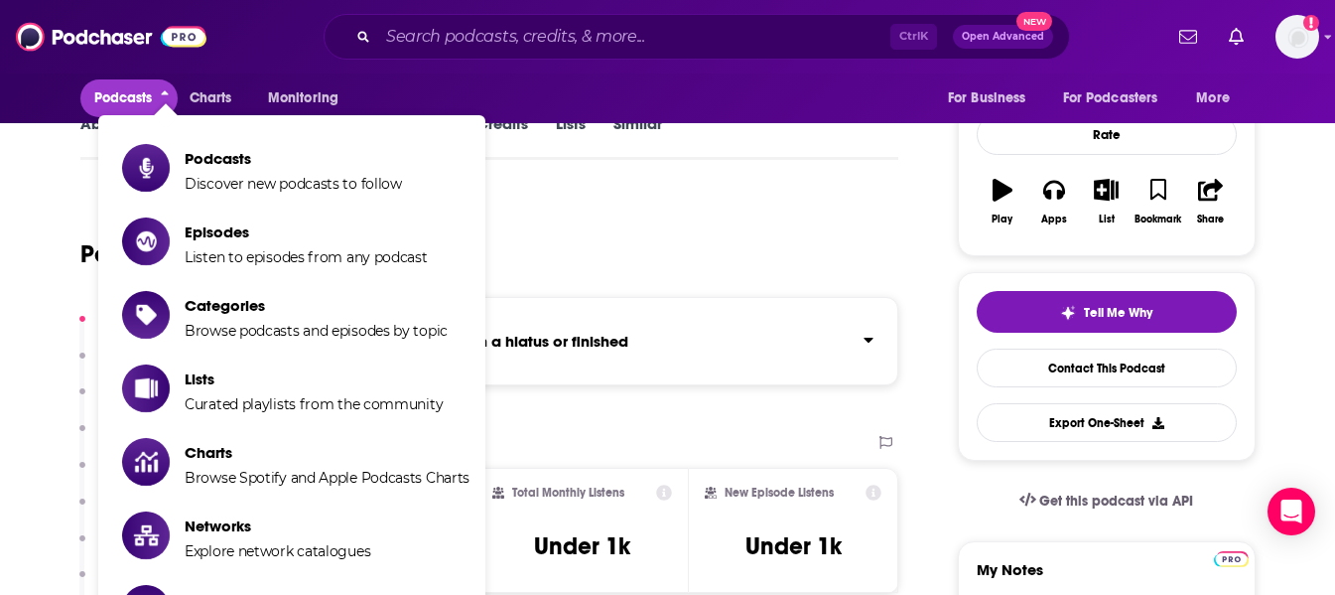
click at [93, 129] on link "About" at bounding box center [102, 137] width 45 height 46
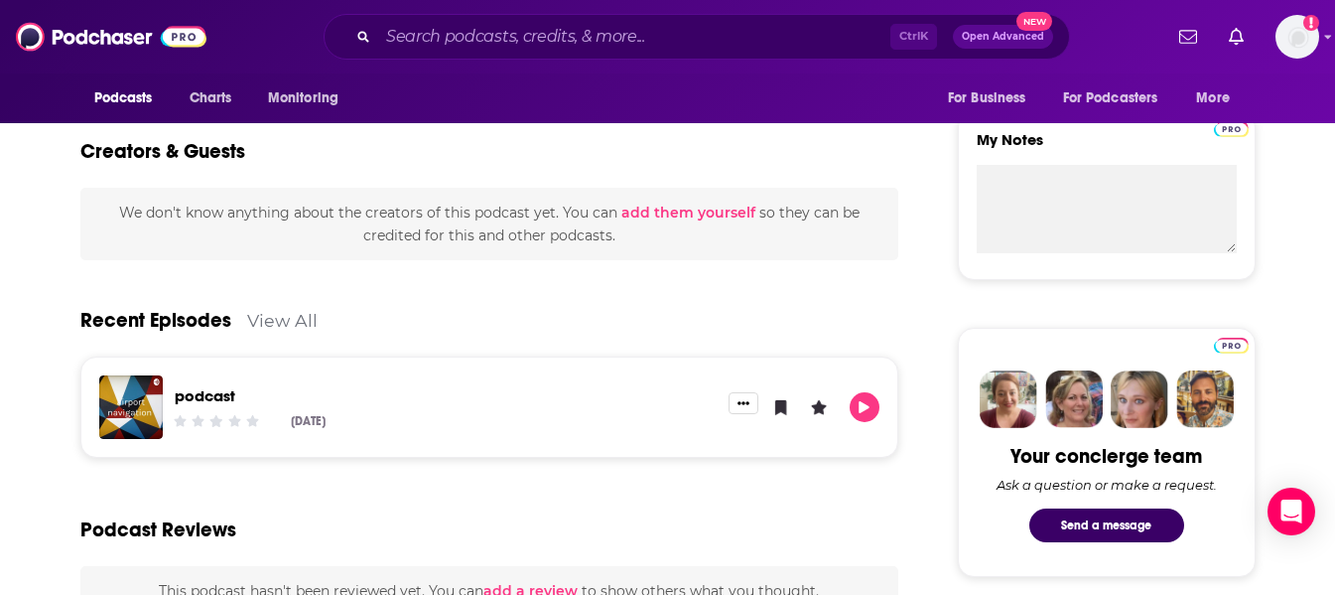
scroll to position [695, 0]
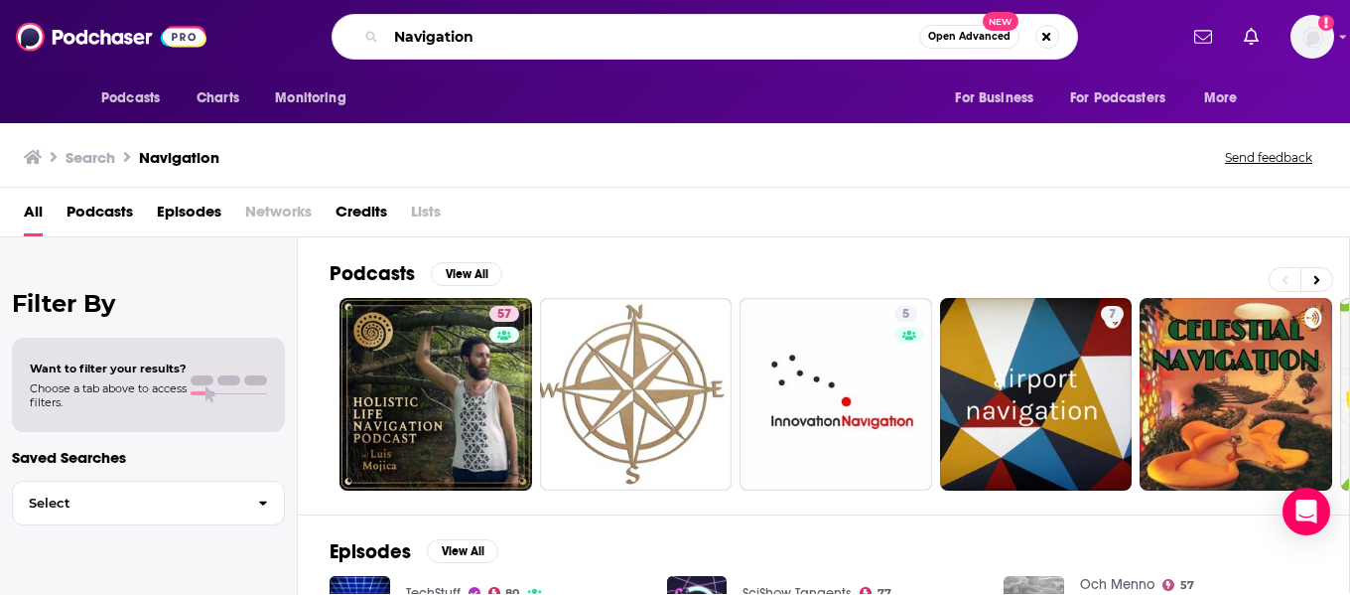
drag, startPoint x: 517, startPoint y: 39, endPoint x: 261, endPoint y: 4, distance: 258.4
click at [261, 4] on div "Podcasts Charts Monitoring Navigation Open Advanced New For Business For Podcas…" at bounding box center [675, 36] width 1350 height 73
type input "gps"
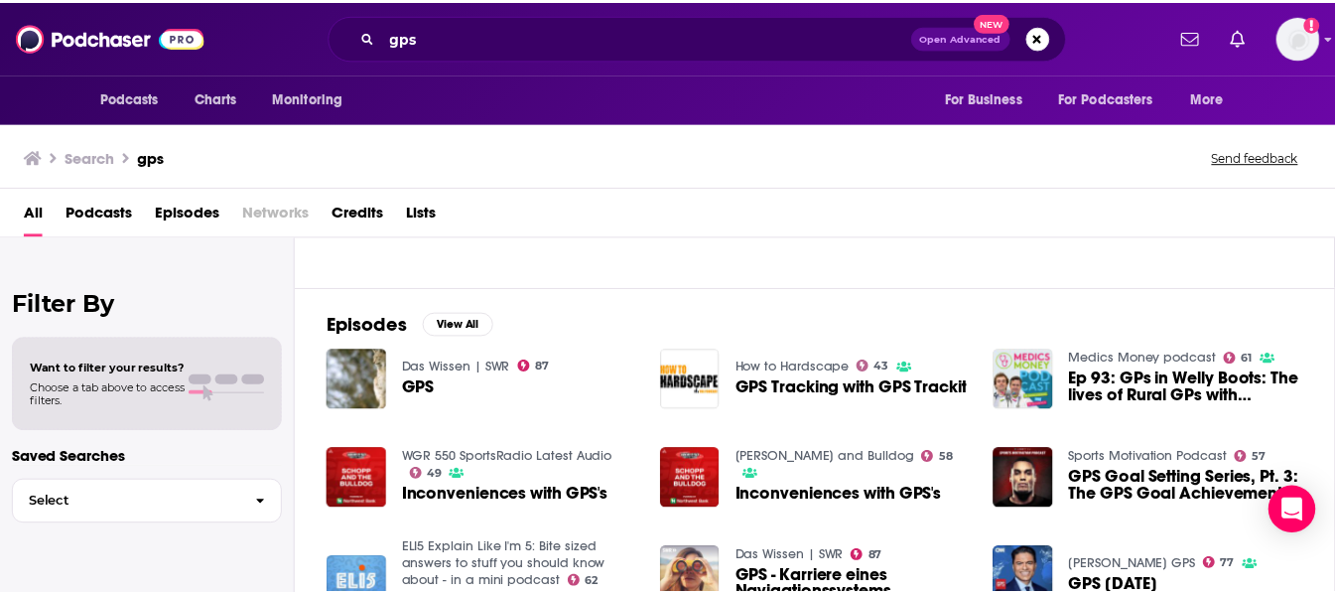
scroll to position [225, 0]
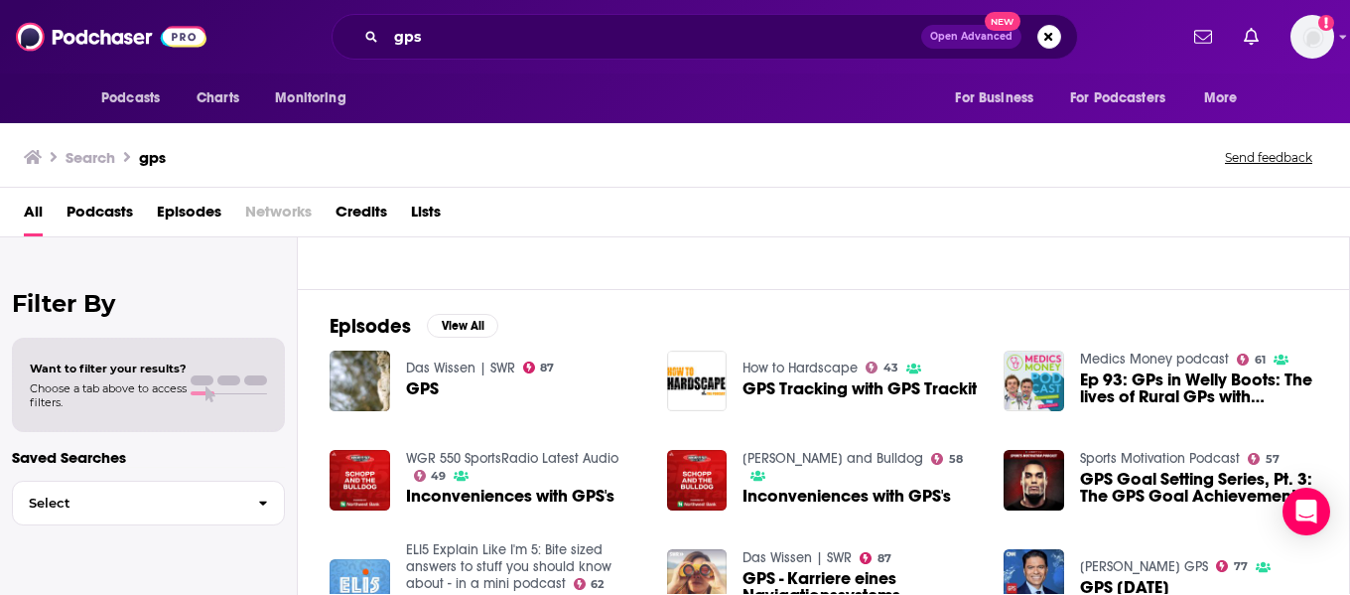
click at [835, 388] on span "GPS Tracking with GPS Trackit" at bounding box center [859, 388] width 234 height 17
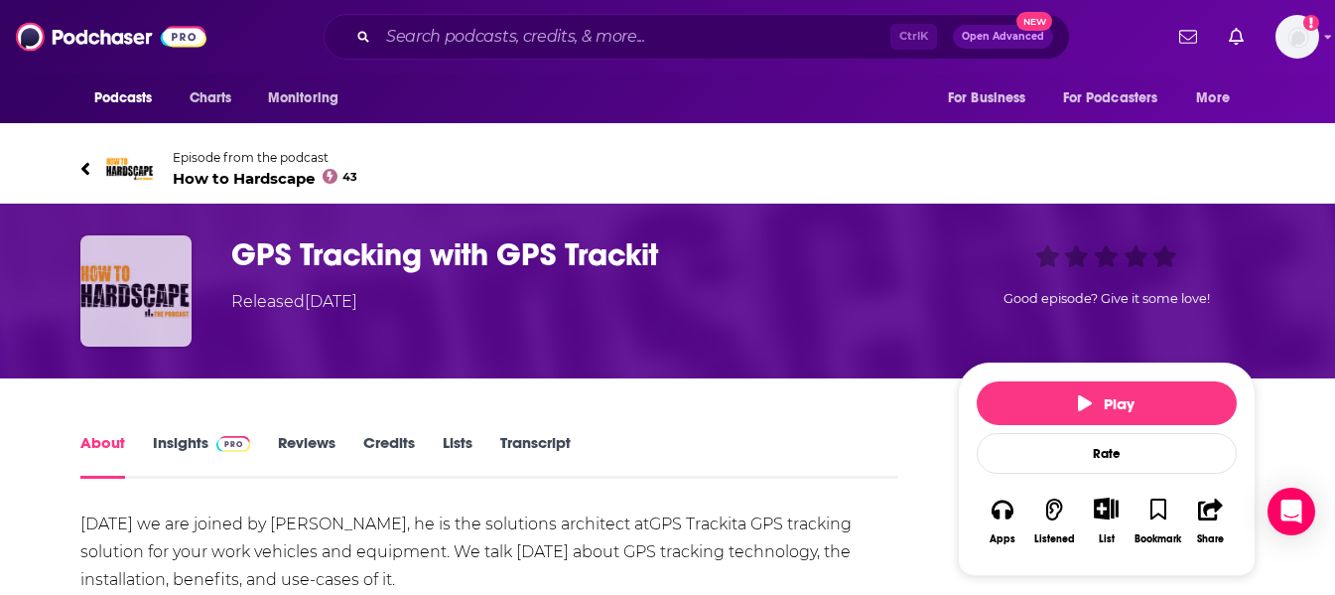
click at [121, 276] on img "GPS Tracking with GPS Trackit" at bounding box center [135, 290] width 111 height 111
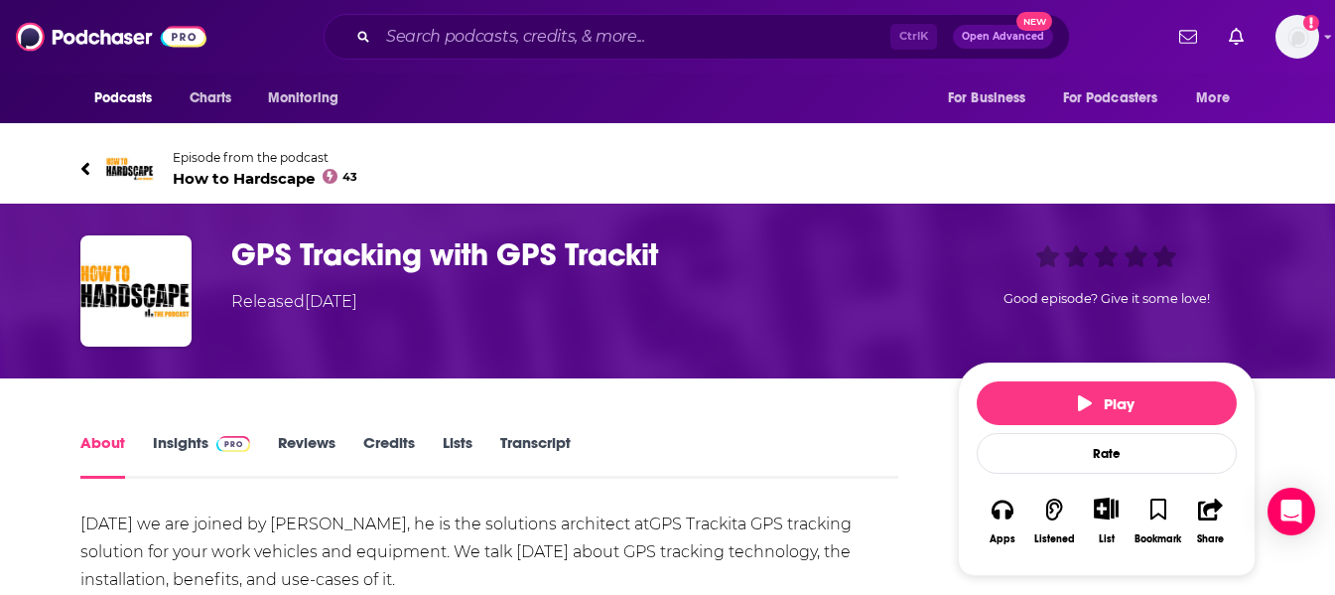
click at [170, 440] on link "Insights" at bounding box center [202, 456] width 98 height 46
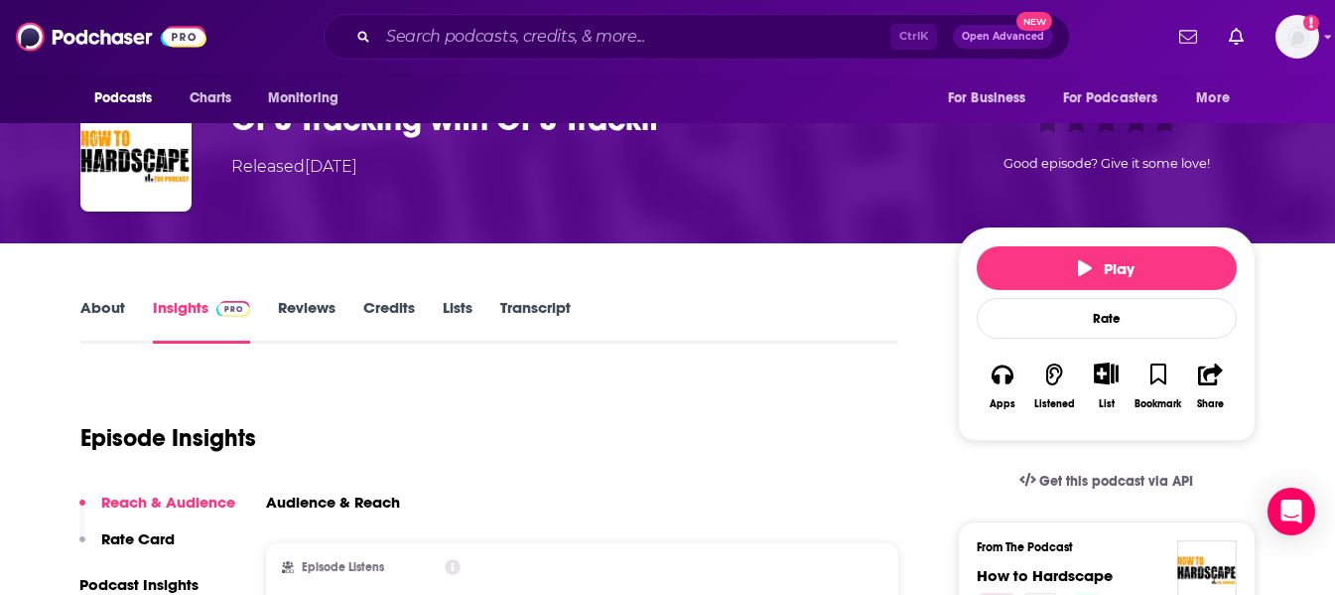
scroll to position [134, 0]
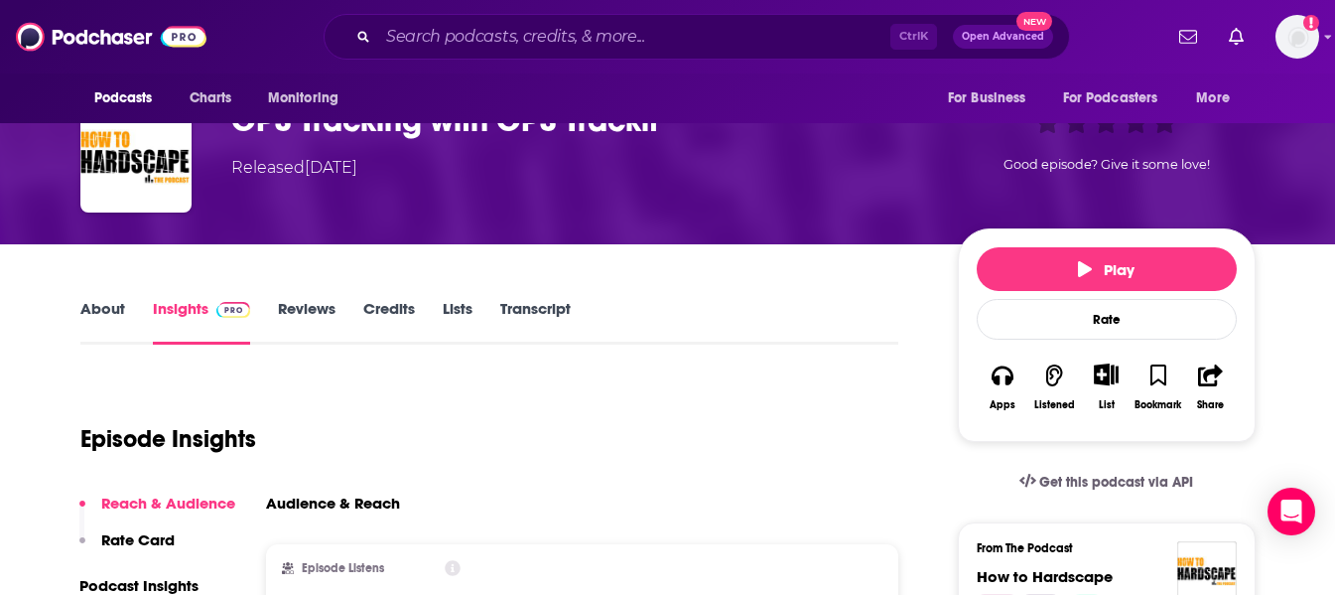
click at [110, 315] on link "About" at bounding box center [102, 322] width 45 height 46
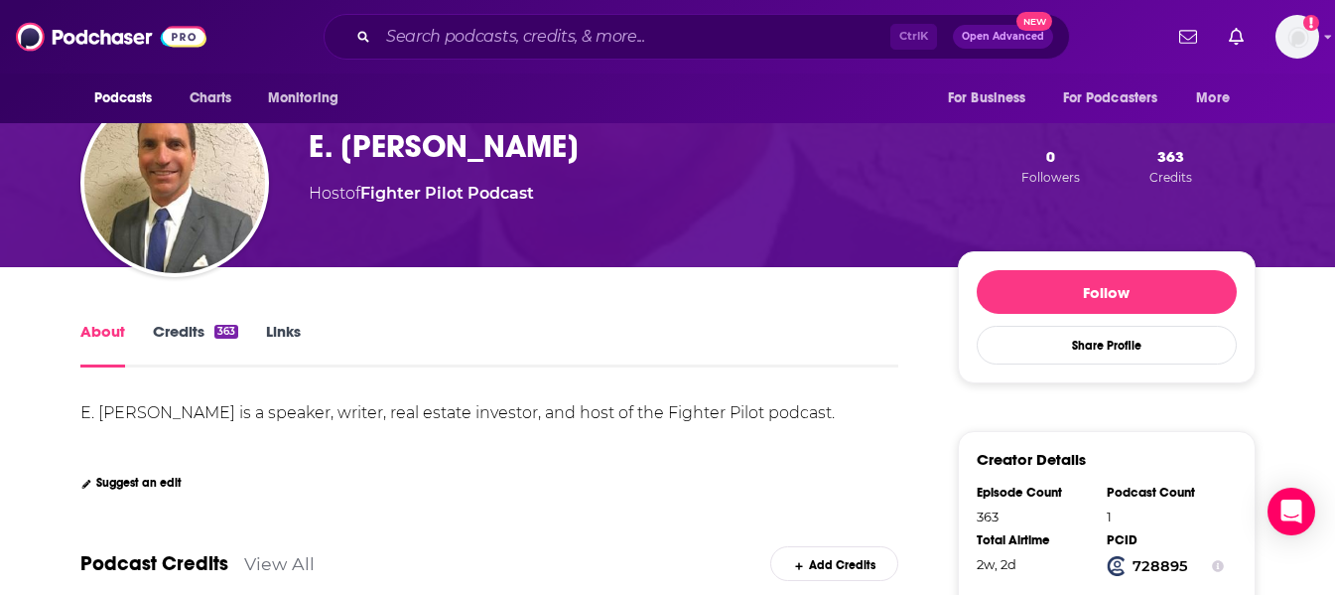
scroll to position [165, 0]
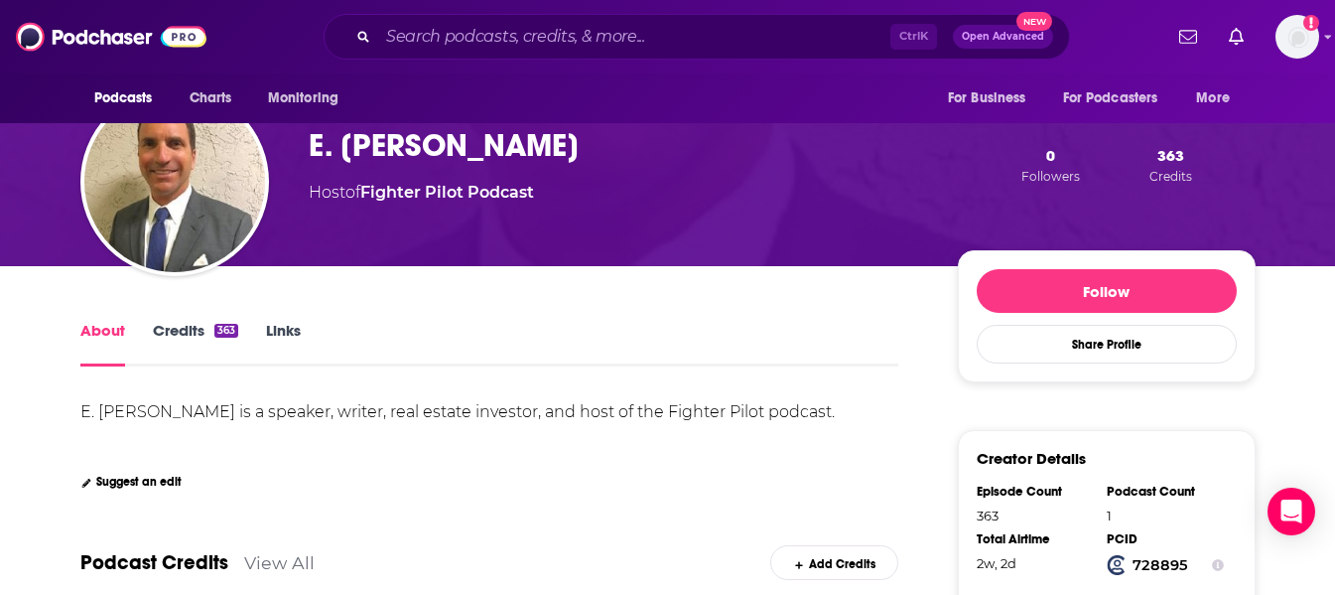
click at [114, 325] on link "About" at bounding box center [102, 344] width 45 height 46
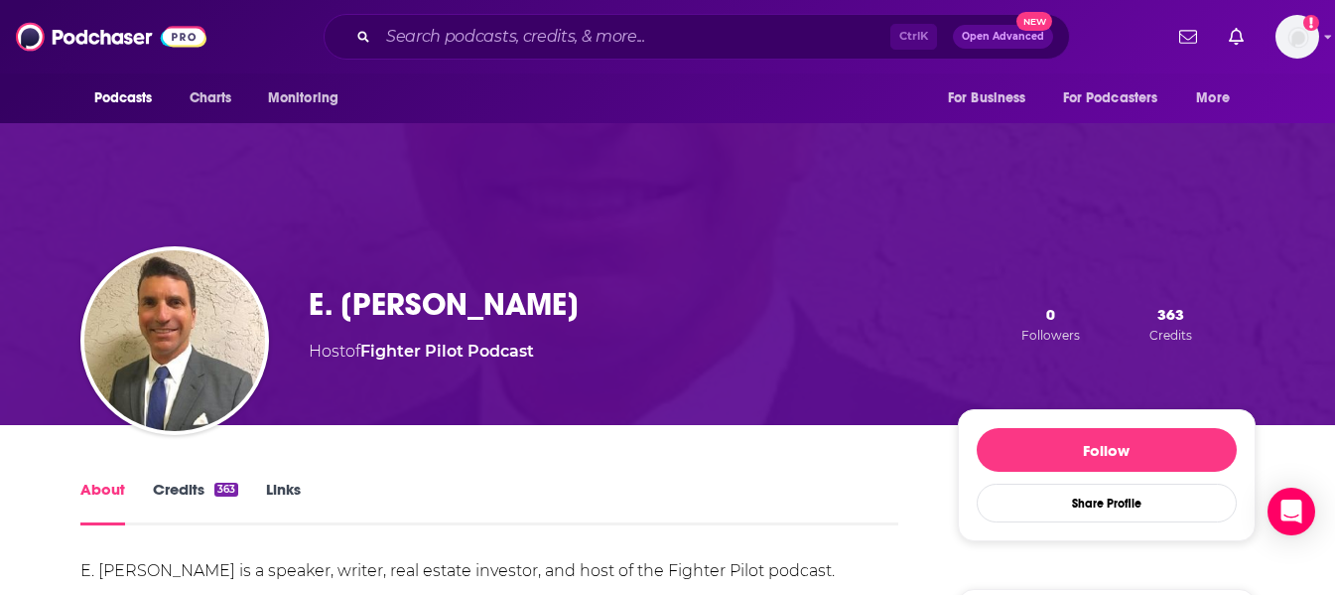
scroll to position [0, 0]
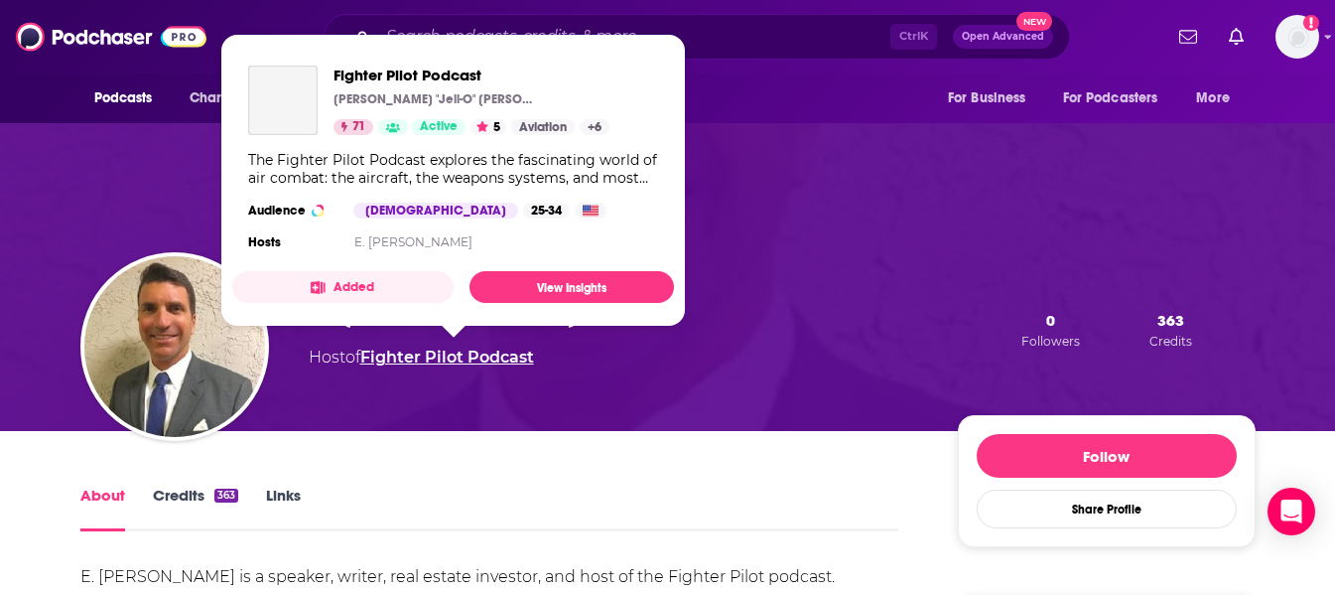
click at [439, 356] on link "Fighter Pilot Podcast" at bounding box center [447, 356] width 174 height 19
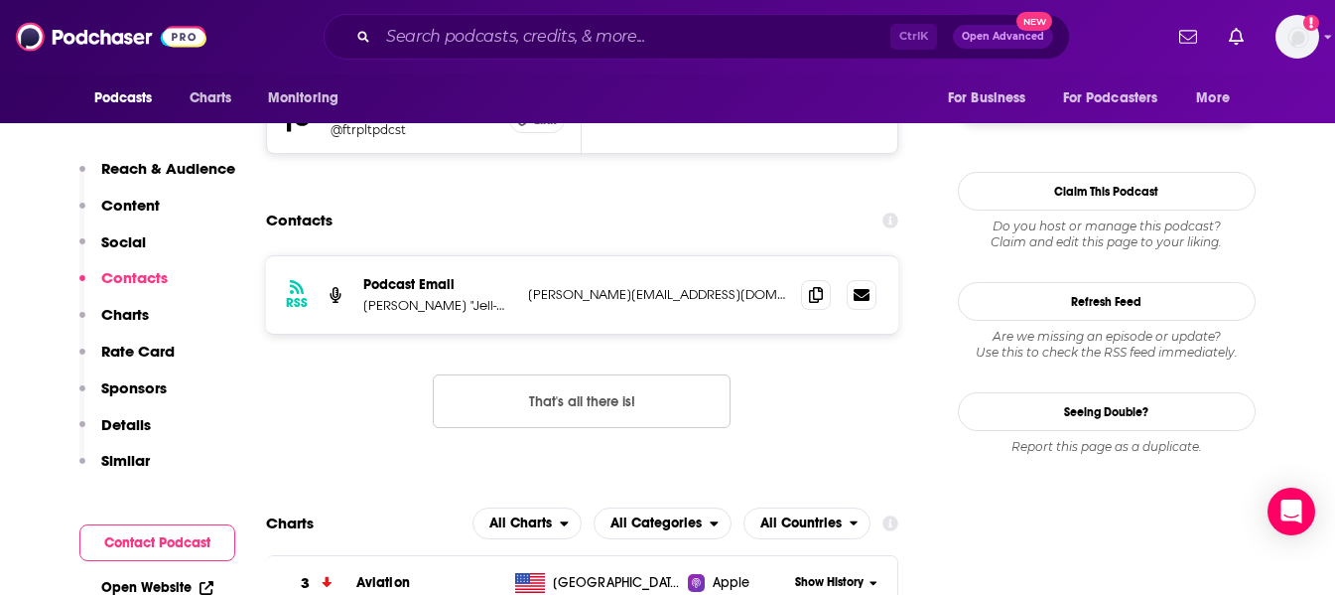
scroll to position [1853, 0]
